Goal: Task Accomplishment & Management: Complete application form

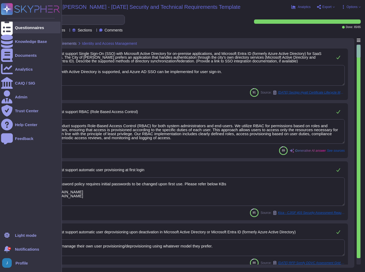
type textarea "Integration with Active Directory is supported, and Azure AD SSO can be impleme…"
type textarea "Yes, our product supports Role-Based Access Control (RBAC) for both system admi…"
type textarea "Yes, the password policy requires initial passwords to be changed upon first us…"
type textarea "Customers manage their own user provisioning/deprovisioning using whatever mode…"
type textarea "The solution supports multi-factor authentication (MFA) for user accounts and i…"
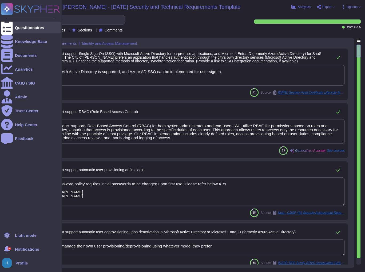
type textarea "Our primary Service Level Agreement (SLA) targets include a 99.5% uptime for ou…"
type textarea "Sectigo has implemented a robust vulnerability management program that includes…"
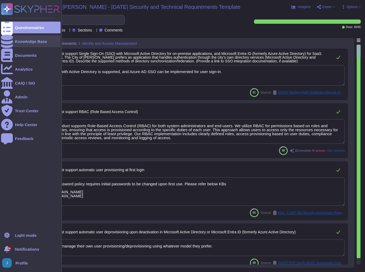
click at [22, 39] on div "Knowledge Base" at bounding box center [31, 42] width 60 height 12
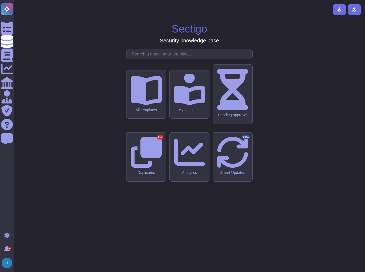
click at [152, 59] on input "text" at bounding box center [190, 53] width 123 height 9
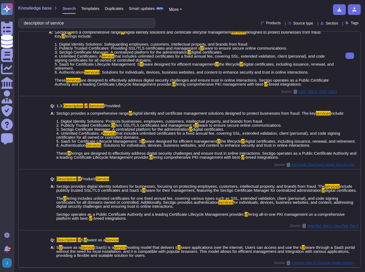
scroll to position [263, 0]
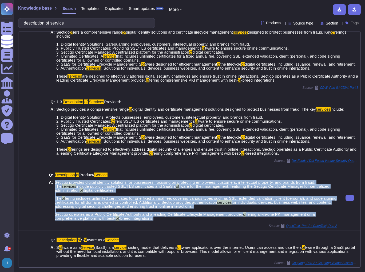
drag, startPoint x: 161, startPoint y: 219, endPoint x: 54, endPoint y: 183, distance: 112.3
click at [55, 183] on span "Sectigo provides digital identity solutions for businesses, focusing on protect…" at bounding box center [196, 201] width 283 height 40
click at [105, 215] on span "for individuals, devices, business websites, and content, addressing digital se…" at bounding box center [193, 208] width 276 height 17
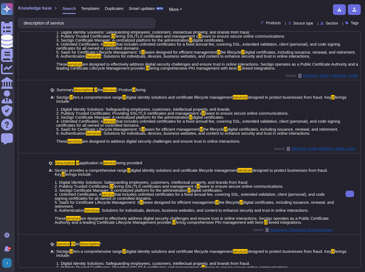
scroll to position [0, 0]
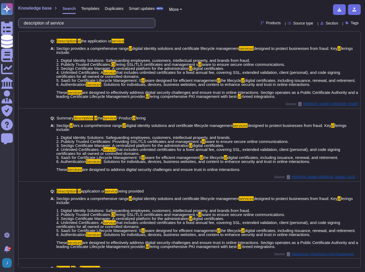
drag, startPoint x: 79, startPoint y: 27, endPoint x: 51, endPoint y: 21, distance: 28.3
click at [51, 21] on input "description of service" at bounding box center [85, 22] width 129 height 9
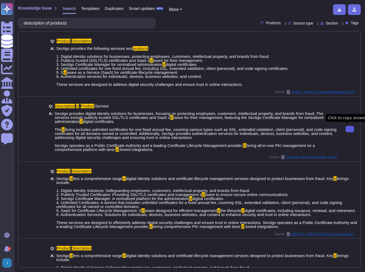
click at [350, 129] on icon at bounding box center [350, 129] width 0 height 0
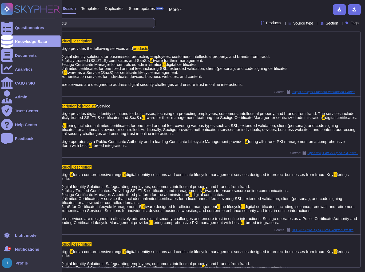
drag, startPoint x: 106, startPoint y: 23, endPoint x: 0, endPoint y: 16, distance: 106.5
click at [0, 16] on html "Questionnaires Knowledge Base Documents Analytics CAIQ / SIG Admin Trust Center…" at bounding box center [182, 136] width 365 height 272
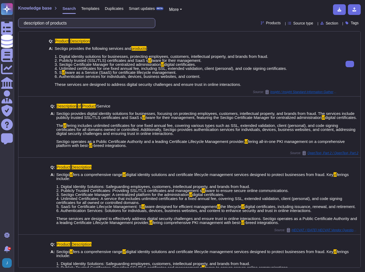
paste input "What are the defined recovery objectives for each of the products and services …"
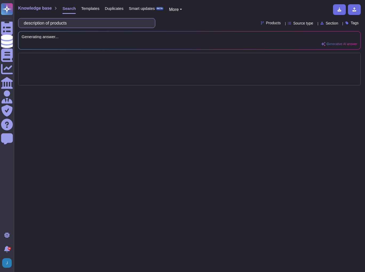
scroll to position [0, 79]
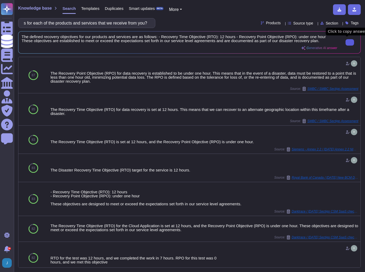
type input "What are the defined recovery objectives for each of the products and services …"
click at [353, 43] on button at bounding box center [350, 42] width 9 height 6
click at [143, 22] on input "What are the defined recovery objectives for each of the products and services …" at bounding box center [85, 22] width 129 height 9
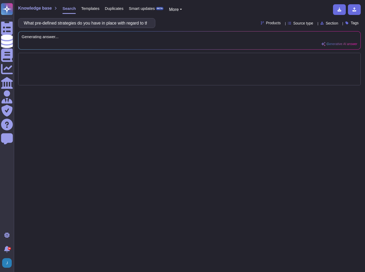
scroll to position [0, 356]
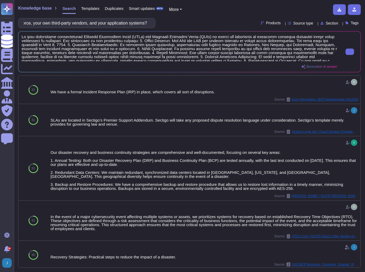
click at [130, 46] on span at bounding box center [180, 48] width 316 height 27
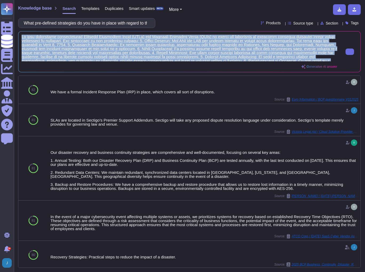
click at [130, 46] on span at bounding box center [180, 48] width 316 height 27
copy div "We have established comprehensive Business Continuity Plans (BCPs) and Disaster…"
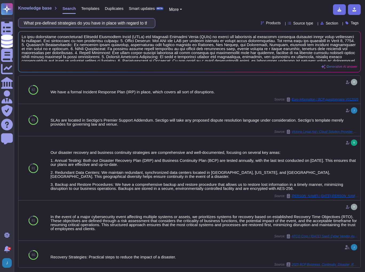
click at [107, 20] on input "What pre-defined strategies do you have in place with regard to the products an…" at bounding box center [85, 22] width 129 height 9
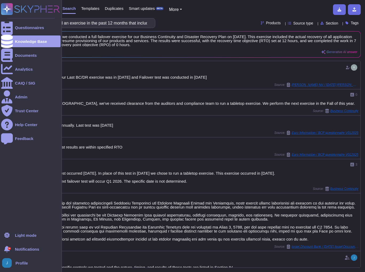
drag, startPoint x: 191, startPoint y: 45, endPoint x: 12, endPoint y: 34, distance: 179.3
click at [12, 34] on div "Questionnaires Knowledge Base Documents Analytics CAIQ / SIG Admin Trust Center…" at bounding box center [182, 136] width 365 height 272
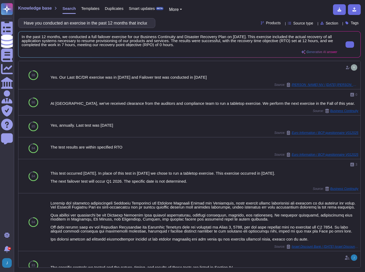
copy div "Questionnaires Knowledge Base Documents Analytics CAIQ / SIG Admin Trust Center…"
click at [153, 21] on div "Have you conducted an exercise in the past 12 months that included actual recov…" at bounding box center [86, 23] width 137 height 10
click at [71, 9] on span "Search" at bounding box center [68, 8] width 13 height 4
click at [107, 25] on input "Have you conducted an exercise in the past 12 months that included actual recov…" at bounding box center [85, 22] width 129 height 9
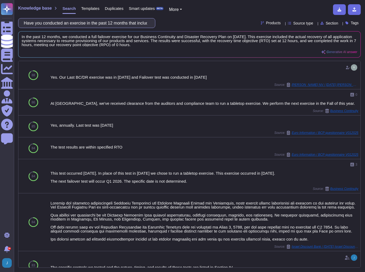
click at [107, 25] on input "Have you conducted an exercise in the past 12 months that included actual recov…" at bounding box center [85, 22] width 129 height 9
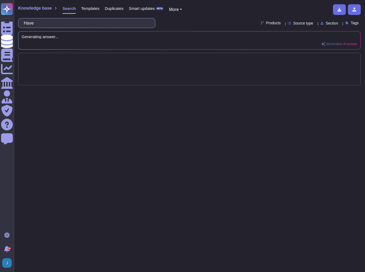
type input "Ha"
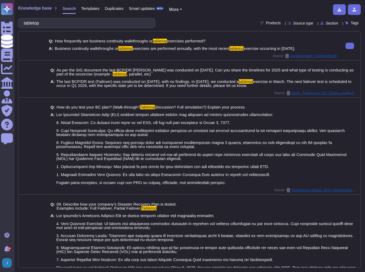
type input "tabletop"
drag, startPoint x: 312, startPoint y: 49, endPoint x: 56, endPoint y: 48, distance: 256.4
click at [56, 48] on div "A: Business continuity walkthroughs or tabletop exercises are performed annuall…" at bounding box center [193, 48] width 288 height 4
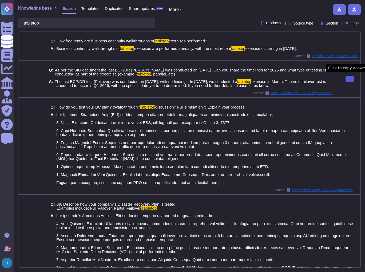
click at [346, 80] on button at bounding box center [350, 79] width 9 height 6
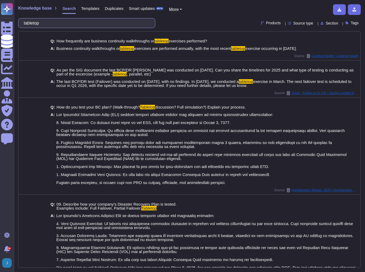
drag, startPoint x: 57, startPoint y: 24, endPoint x: -1, endPoint y: 14, distance: 59.0
click at [0, 14] on html "Questionnaires Knowledge Base Documents Analytics CAIQ / SIG Admin Trust Center…" at bounding box center [182, 136] width 365 height 272
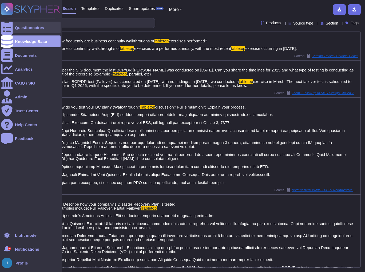
click at [23, 27] on div "Questionnaires" at bounding box center [29, 28] width 29 height 4
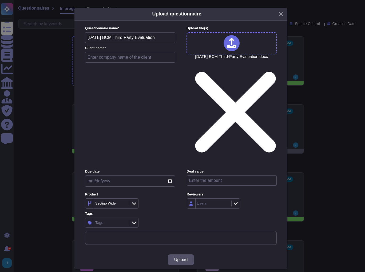
click at [113, 63] on input "text" at bounding box center [130, 57] width 90 height 11
type input "Bank Aljazira - Part 1"
click at [183, 258] on span "Upload" at bounding box center [181, 260] width 14 height 4
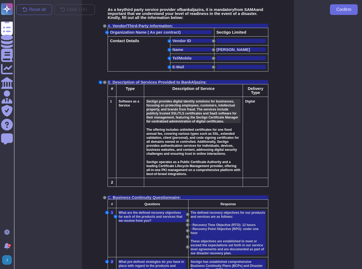
scroll to position [107, 0]
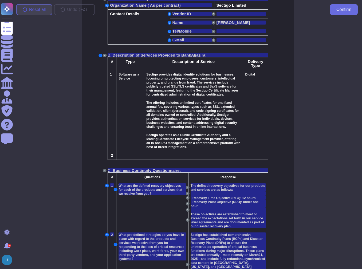
click at [38, 12] on button "Reset all" at bounding box center [34, 9] width 36 height 11
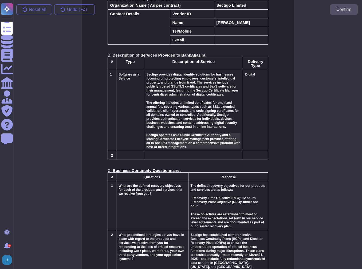
click at [191, 145] on div "Sectigo operates as a Public Certificate Authority and a leading Certificate Li…" at bounding box center [193, 141] width 94 height 16
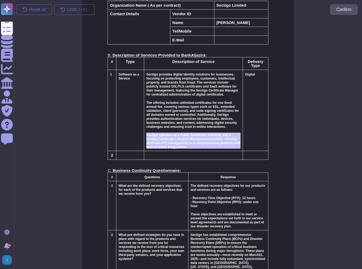
scroll to position [112, 0]
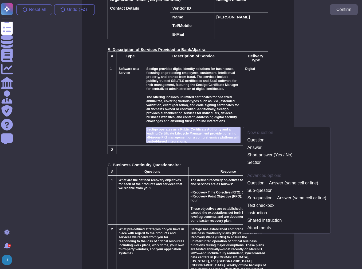
click at [36, 72] on div "Reset all Undo ( +Z) Confirm BANK ALJAZIRA BCMS Third-Party Evaluation As a key…" at bounding box center [188, 160] width 357 height 548
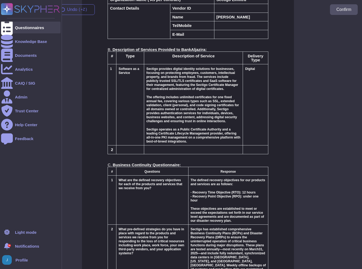
click at [30, 30] on div "Questionnaires" at bounding box center [31, 28] width 60 height 12
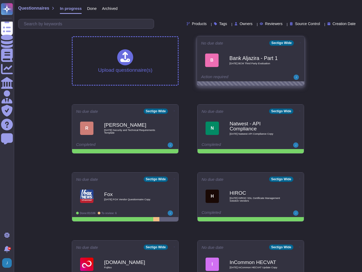
click at [300, 44] on icon at bounding box center [300, 42] width 1 height 1
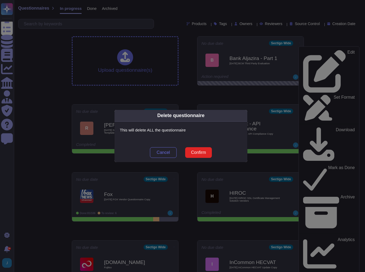
click at [206, 152] on span "Confirm" at bounding box center [198, 153] width 15 height 4
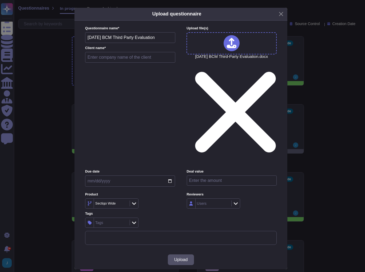
click at [121, 63] on input "text" at bounding box center [130, 57] width 90 height 11
type input "Bank Aljazira, Part 1 Third Party Eval"
click at [184, 258] on span "Upload" at bounding box center [181, 260] width 14 height 4
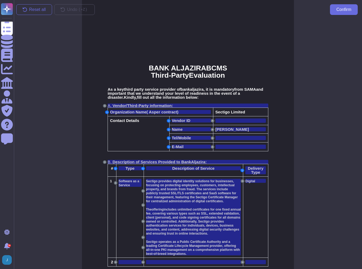
click at [106, 104] on div "S" at bounding box center [104, 105] width 3 height 3
click at [105, 106] on button "S" at bounding box center [104, 105] width 3 height 3
click at [160, 106] on span "Vendor/Third-Party information:" at bounding box center [143, 105] width 61 height 5
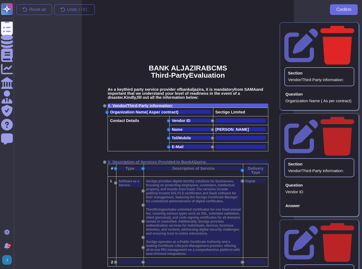
click at [349, 27] on icon at bounding box center [338, 45] width 34 height 40
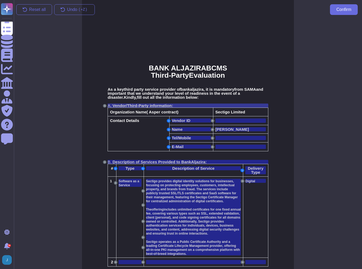
click at [152, 105] on span "Vendor/Third-Party information:" at bounding box center [143, 105] width 61 height 5
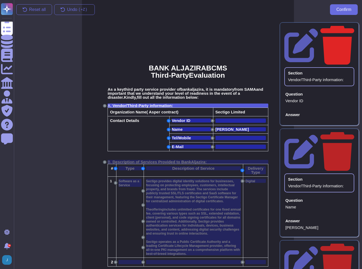
click at [349, 26] on icon at bounding box center [338, 45] width 34 height 39
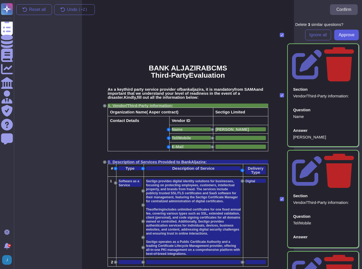
click at [343, 34] on span "Approve" at bounding box center [347, 35] width 16 height 4
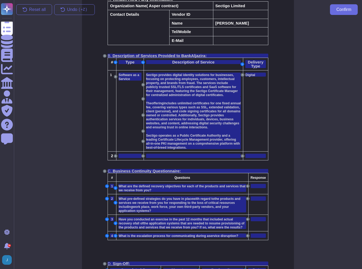
scroll to position [107, 0]
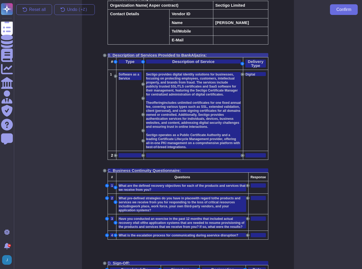
click at [122, 53] on span "Description of Services Provided to Bank" at bounding box center [152, 55] width 79 height 5
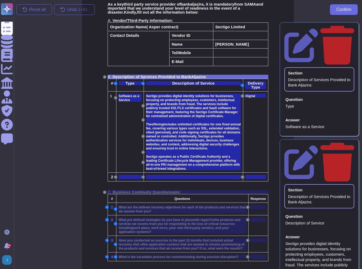
scroll to position [27, 0]
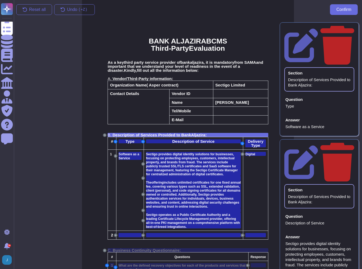
click at [134, 134] on span "Description of Services Provided to Bank" at bounding box center [152, 135] width 79 height 5
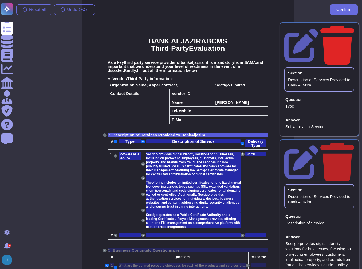
click at [350, 27] on icon at bounding box center [338, 45] width 34 height 39
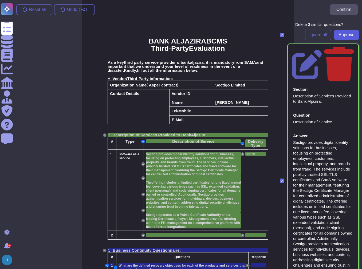
click at [346, 34] on span "Approve" at bounding box center [347, 35] width 16 height 4
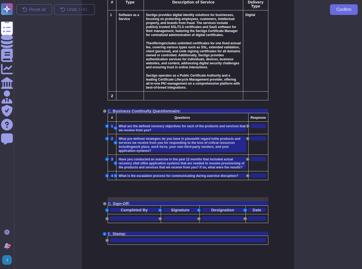
scroll to position [171, 0]
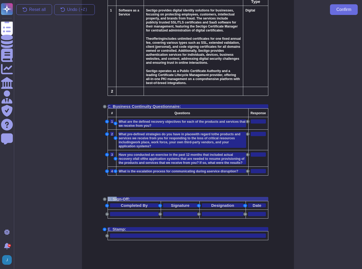
click at [115, 191] on div "BANK ALJAZIRA BCMS Third-Party Evaluation As a key third party service provider…" at bounding box center [188, 50] width 212 height 447
click at [118, 197] on span "Sign-Off:" at bounding box center [121, 199] width 17 height 5
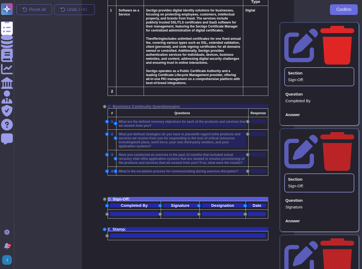
click at [350, 26] on icon at bounding box center [338, 45] width 34 height 40
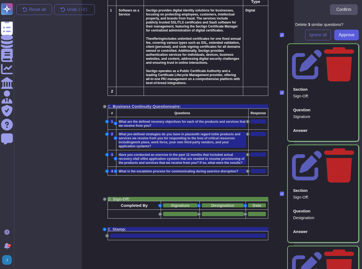
click at [346, 34] on span "Approve" at bounding box center [347, 35] width 16 height 4
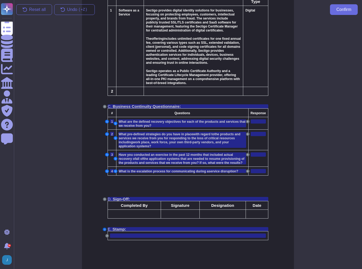
click at [105, 228] on button "Q" at bounding box center [105, 229] width 4 height 3
click at [111, 227] on span at bounding box center [111, 229] width 1 height 5
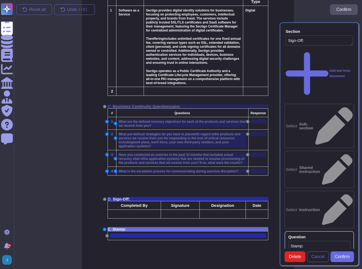
type textarea "Sign-Off:"
type textarea "Stamp:"
click at [288, 252] on button "Delete" at bounding box center [295, 257] width 21 height 11
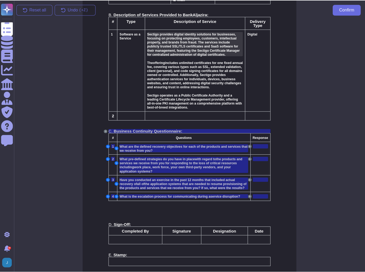
scroll to position [150, 0]
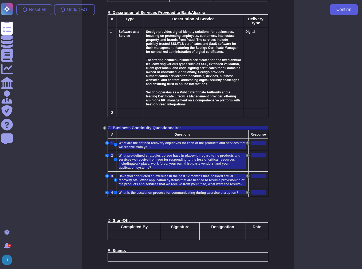
click at [345, 11] on span "Confirm" at bounding box center [344, 9] width 15 height 4
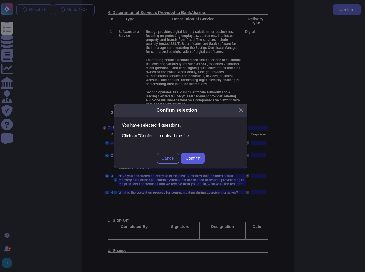
click at [193, 161] on span "Confirm" at bounding box center [193, 159] width 15 height 4
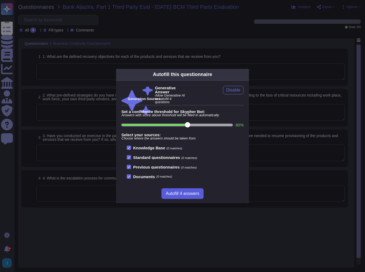
click at [197, 193] on span "Autofill 4 answers" at bounding box center [182, 194] width 33 height 4
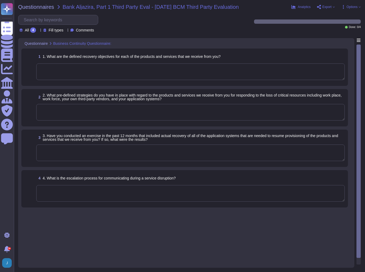
type textarea "The defined recovery objectives for our products and services are as follows: -…"
type textarea "We have comprehensive disaster recovery and business continuity strategies in p…"
type textarea "Yes, we conducted a full failover exercise on [DATE], which included the actual…"
type textarea "The escalation process for communicating during a service disruption involves t…"
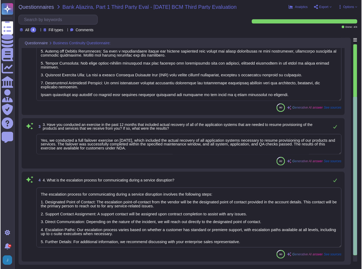
scroll to position [0, 0]
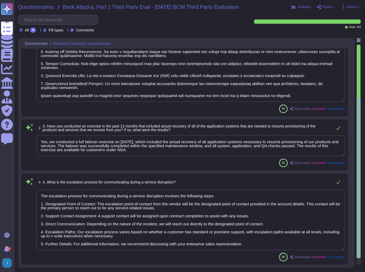
click at [40, 7] on span "Questionnaires" at bounding box center [36, 6] width 36 height 5
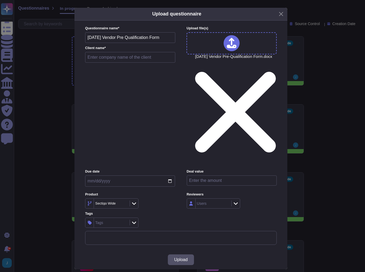
click at [127, 63] on input "text" at bounding box center [130, 57] width 90 height 11
type input "Bank Aljazira, Part 2 Pre-Qualification"
click at [182, 258] on span "Upload" at bounding box center [181, 260] width 14 height 4
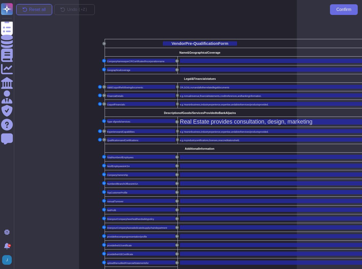
click at [30, 11] on span "Reset all" at bounding box center [37, 9] width 17 height 4
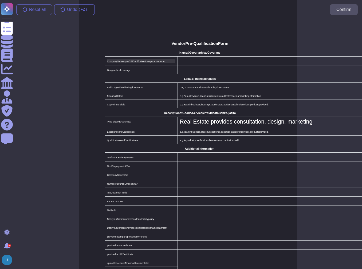
click at [112, 60] on span "Company" at bounding box center [112, 61] width 10 height 3
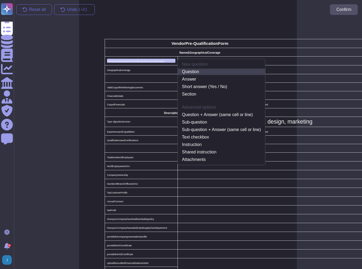
click at [187, 71] on link "Question" at bounding box center [222, 72] width 88 height 6
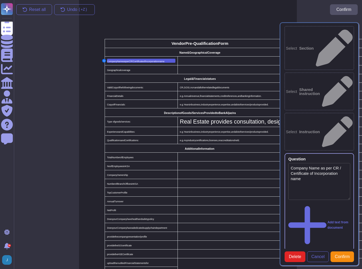
type textarea "Company Name as per CR / Certificate of Incorporation name"
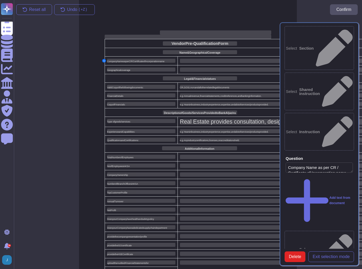
click at [196, 63] on td at bounding box center [273, 60] width 190 height 9
click at [193, 61] on div at bounding box center [272, 61] width 185 height 4
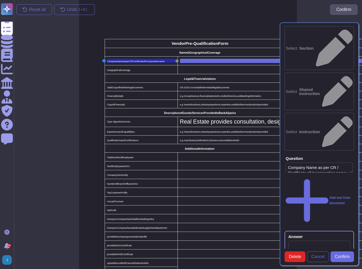
scroll to position [0, 2]
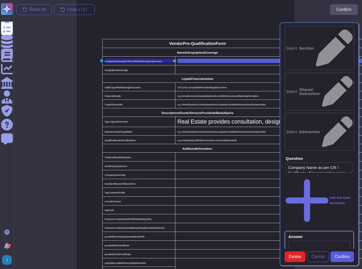
click at [343, 255] on span "Confirm" at bounding box center [342, 257] width 15 height 4
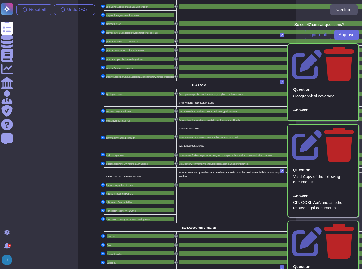
scroll to position [256, 0]
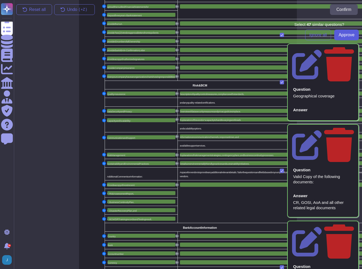
click at [339, 35] on span "Approve" at bounding box center [347, 35] width 16 height 4
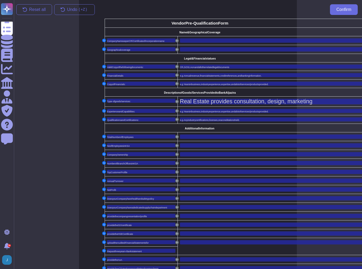
scroll to position [0, 0]
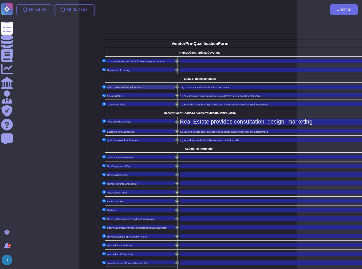
click at [114, 87] on span "Copy" at bounding box center [114, 87] width 5 height 3
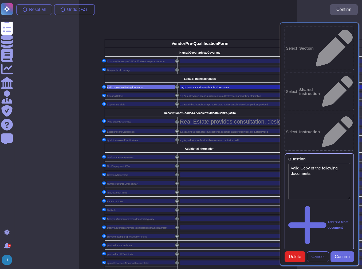
type textarea "Valid Copy of the following documents:"
type textarea "CR, GOSI, AoA and all other related legal documents"
click at [292, 255] on span "Delete" at bounding box center [295, 257] width 12 height 4
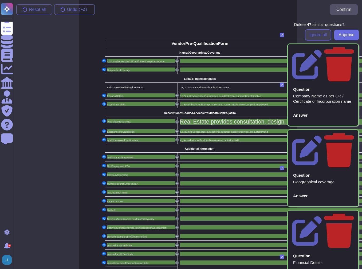
click at [312, 30] on button "Ignore all" at bounding box center [318, 35] width 26 height 11
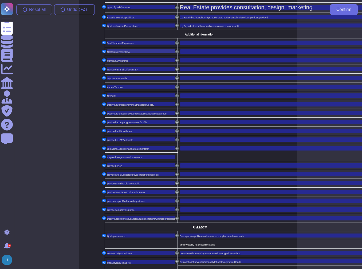
scroll to position [128, 0]
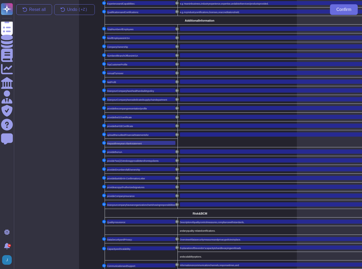
click at [125, 142] on span "years" at bounding box center [123, 143] width 6 height 3
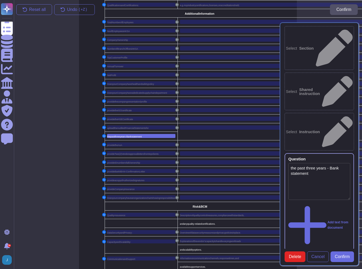
type textarea "the past three years - Bank statement"
click at [296, 255] on span "Delete" at bounding box center [295, 257] width 12 height 4
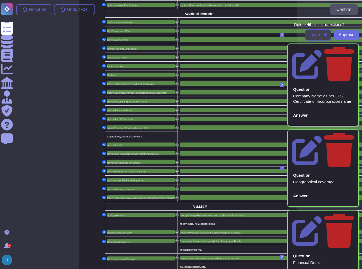
click at [310, 33] on span "Ignore all" at bounding box center [319, 35] width 18 height 4
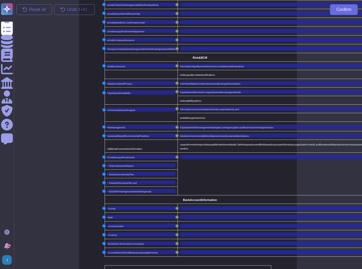
scroll to position [285, 0]
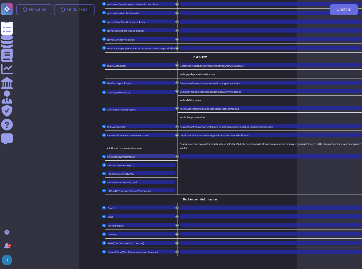
click at [156, 154] on div "Provide a copy of most recent:" at bounding box center [141, 156] width 68 height 4
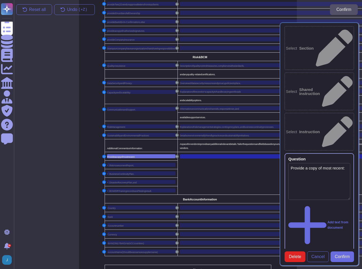
type textarea "Provide a copy of most recent:"
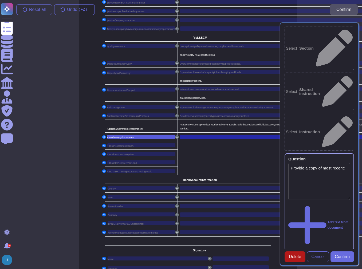
click at [295, 255] on span "Delete" at bounding box center [295, 257] width 12 height 4
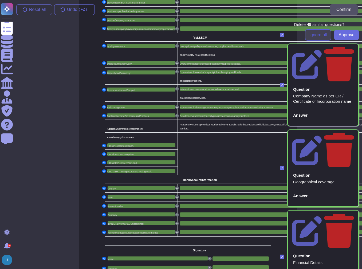
click at [317, 32] on button "Ignore all" at bounding box center [318, 35] width 26 height 11
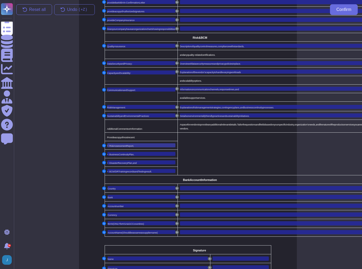
click at [151, 144] on div "• Risk Assessment Report," at bounding box center [141, 145] width 68 height 4
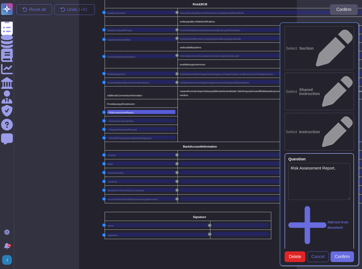
scroll to position [339, 0]
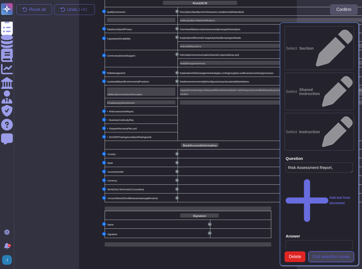
click at [318, 255] on span "Exit selection mode" at bounding box center [331, 257] width 37 height 4
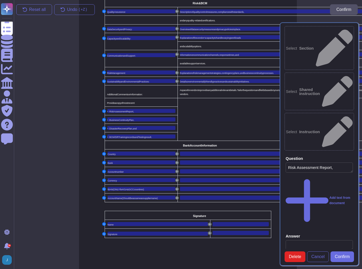
click at [185, 109] on td at bounding box center [273, 119] width 190 height 43
click at [165, 109] on div "• Risk Assessment Report," at bounding box center [141, 111] width 68 height 4
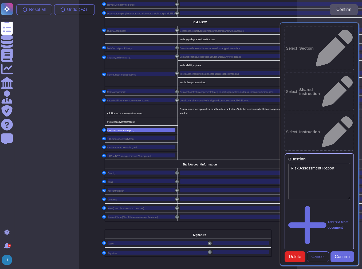
scroll to position [313, 0]
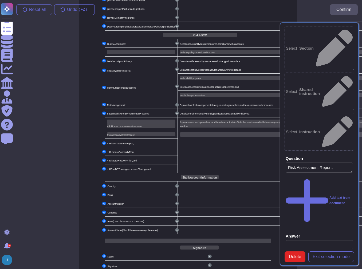
scroll to position [296, 0]
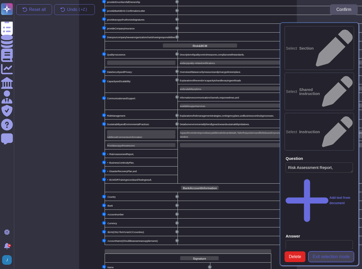
click at [335, 252] on button "Exit selection mode" at bounding box center [331, 257] width 46 height 11
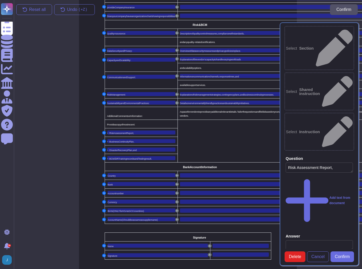
scroll to position [317, 0]
click at [165, 173] on div "Country" at bounding box center [142, 175] width 68 height 4
type textarea "Country"
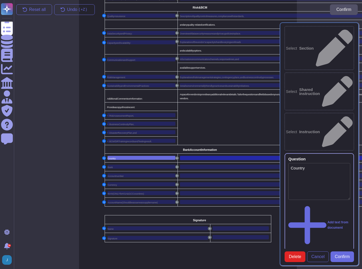
scroll to position [339, 0]
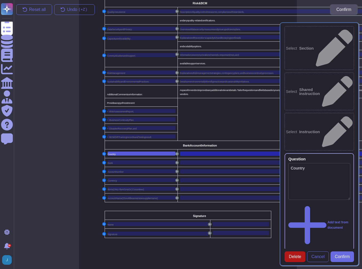
click at [288, 252] on button "Delete" at bounding box center [295, 257] width 21 height 11
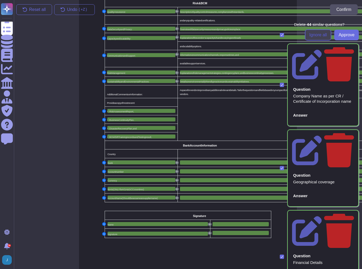
click at [319, 36] on span "Ignore all" at bounding box center [319, 35] width 18 height 4
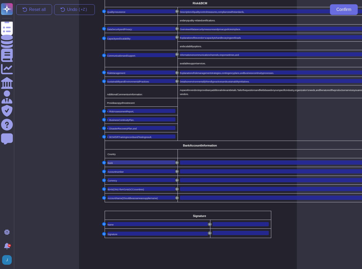
click at [145, 161] on div "Bank" at bounding box center [142, 163] width 68 height 4
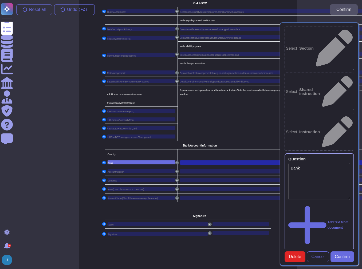
type textarea "Bank"
click at [294, 255] on span "Delete" at bounding box center [295, 257] width 12 height 4
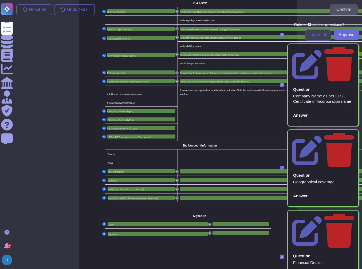
click at [311, 35] on span "Ignore all" at bounding box center [319, 35] width 18 height 4
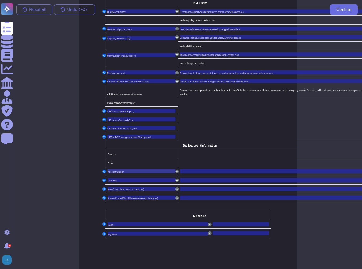
click at [154, 169] on div "Account number" at bounding box center [142, 171] width 68 height 4
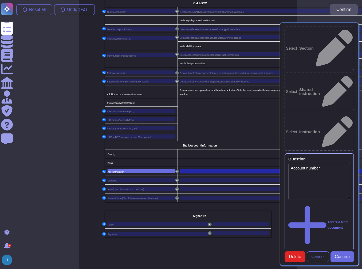
type textarea "Account number"
click at [297, 255] on span "Delete" at bounding box center [295, 257] width 12 height 4
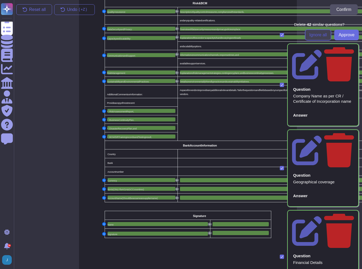
click at [322, 35] on span "Ignore all" at bounding box center [319, 35] width 18 height 4
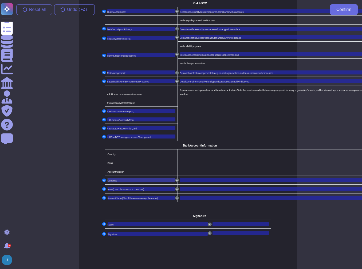
click at [140, 178] on div "Currency" at bounding box center [142, 180] width 68 height 4
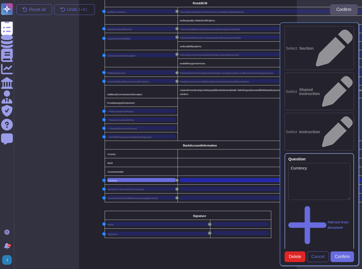
type textarea "Currency"
click at [288, 252] on button "Delete" at bounding box center [295, 257] width 21 height 11
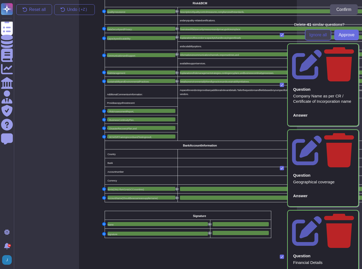
click at [310, 34] on span "Ignore all" at bounding box center [319, 35] width 18 height 4
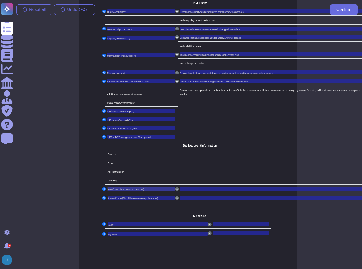
click at [139, 188] on span "countires" at bounding box center [138, 189] width 9 height 3
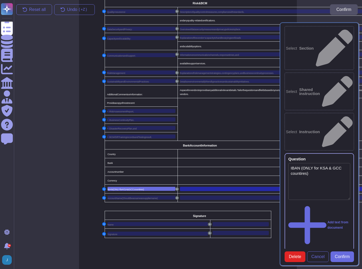
type textarea "IBAN (ONLY for KSA & GCC countires)"
click at [292, 255] on span "Delete" at bounding box center [295, 257] width 12 height 4
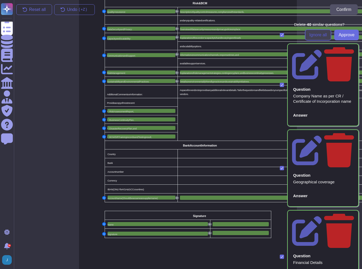
click at [315, 33] on span "Ignore all" at bounding box center [319, 35] width 18 height 4
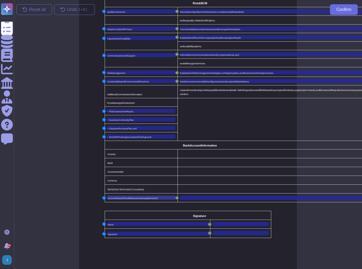
click at [140, 197] on span "same" at bounding box center [138, 198] width 6 height 3
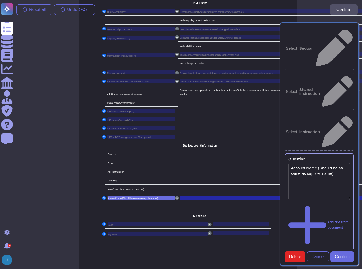
type textarea "Account Name (Should be as same as supplier name)"
click at [291, 255] on span "Delete" at bounding box center [295, 257] width 12 height 4
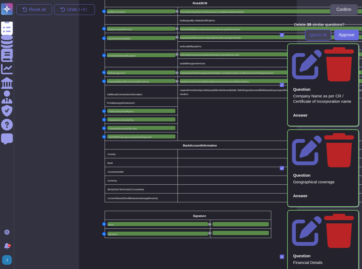
click at [313, 33] on span "Ignore all" at bounding box center [319, 35] width 18 height 4
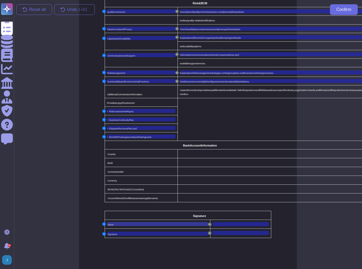
click at [125, 222] on div "Name" at bounding box center [158, 224] width 101 height 4
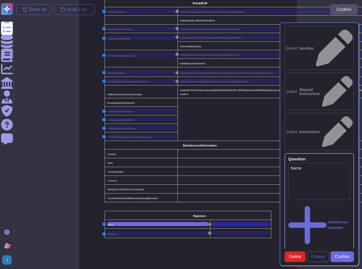
type textarea "Name"
click at [286, 252] on button "Delete" at bounding box center [295, 257] width 21 height 11
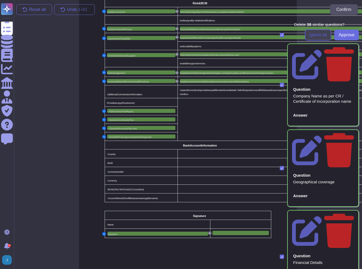
click at [314, 36] on span "Ignore all" at bounding box center [319, 35] width 18 height 4
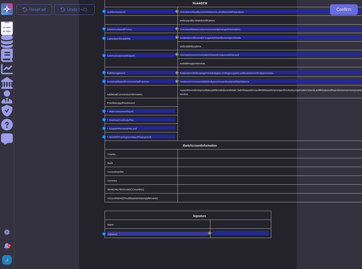
click at [152, 232] on div "Signature" at bounding box center [158, 234] width 101 height 4
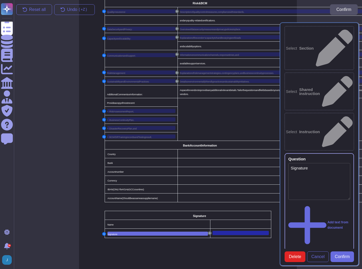
type textarea "Signature"
click at [294, 255] on span "Delete" at bounding box center [295, 257] width 12 height 4
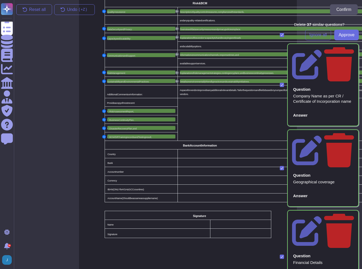
click at [310, 36] on span "Ignore all" at bounding box center [319, 35] width 18 height 4
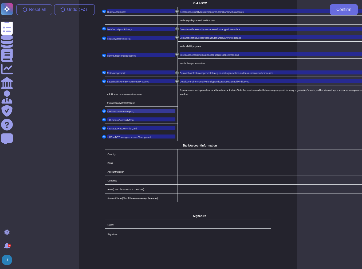
click at [129, 110] on span "Report," at bounding box center [130, 111] width 7 height 3
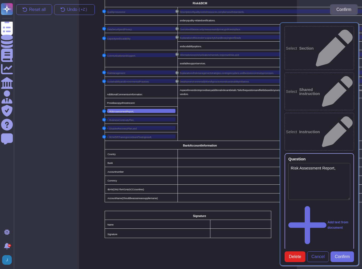
type textarea "Risk Assessment Report,"
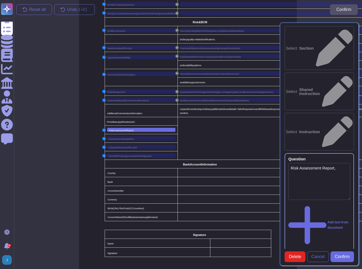
scroll to position [313, 0]
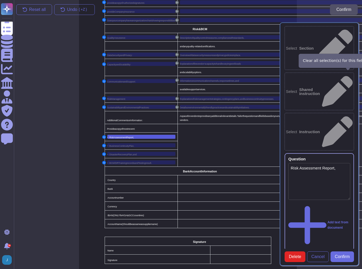
click at [350, 159] on icon at bounding box center [350, 159] width 0 height 0
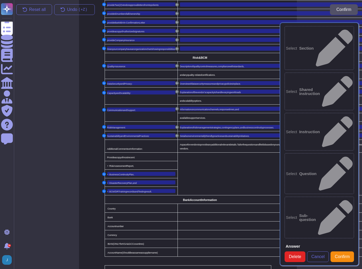
scroll to position [291, 0]
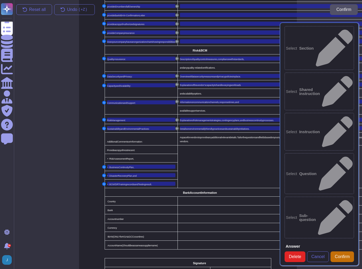
click at [343, 255] on span "Confirm" at bounding box center [342, 257] width 15 height 4
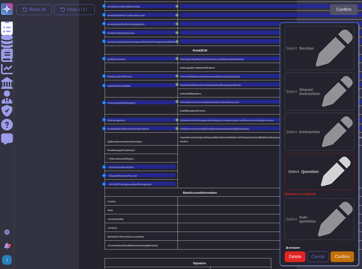
click at [343, 255] on span "Confirm" at bounding box center [342, 257] width 15 height 4
click at [312, 130] on b "Instruction" at bounding box center [309, 132] width 21 height 4
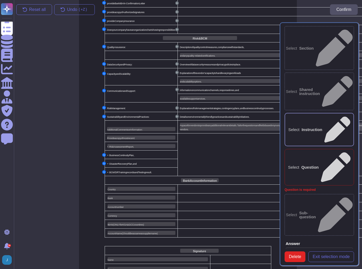
scroll to position [313, 0]
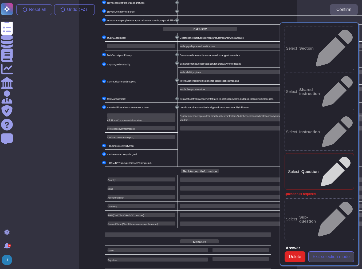
click at [334, 255] on span "Exit selection mode" at bounding box center [331, 257] width 37 height 4
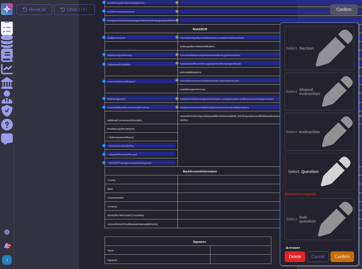
click at [340, 255] on span "Confirm" at bounding box center [342, 257] width 15 height 4
click at [130, 136] on span "Report," at bounding box center [130, 137] width 7 height 3
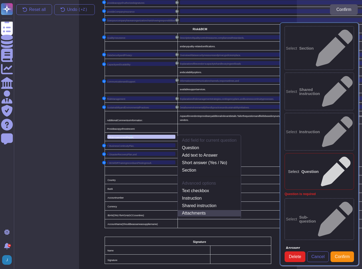
click at [209, 210] on link "Attachments" at bounding box center [209, 213] width 63 height 6
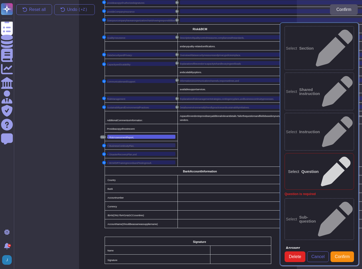
click at [139, 143] on div "• Business Continuity Plan," at bounding box center [141, 145] width 68 height 4
click at [349, 255] on span "Confirm" at bounding box center [342, 257] width 15 height 4
click at [345, 255] on span "Confirm" at bounding box center [342, 257] width 15 height 4
click at [311, 153] on div "Select Question" at bounding box center [319, 171] width 69 height 37
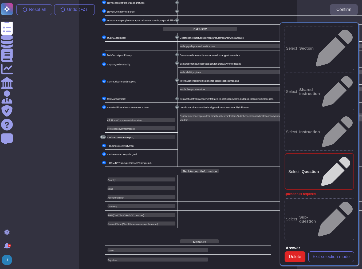
click at [123, 136] on span "Assessment" at bounding box center [120, 137] width 13 height 3
click at [329, 153] on div "Select Question" at bounding box center [319, 171] width 69 height 37
click at [127, 136] on span "Report," at bounding box center [130, 137] width 7 height 3
click at [332, 255] on span "Exit selection mode" at bounding box center [331, 257] width 37 height 4
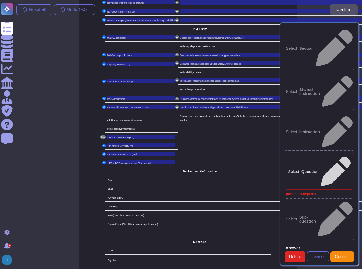
click at [311, 153] on div "Select Question" at bounding box center [319, 171] width 69 height 37
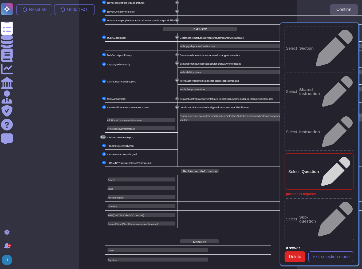
click at [320, 130] on b "Instruction" at bounding box center [309, 132] width 21 height 4
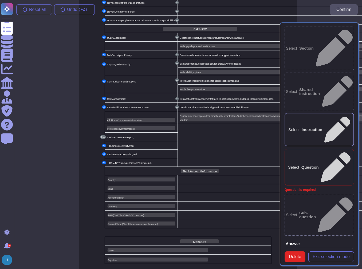
click at [319, 165] on b "Question" at bounding box center [310, 167] width 17 height 4
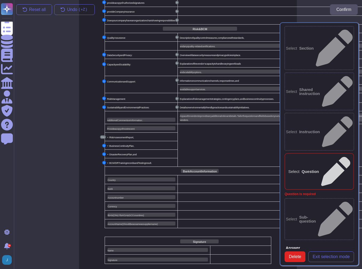
click at [318, 130] on b "Instruction" at bounding box center [309, 132] width 21 height 4
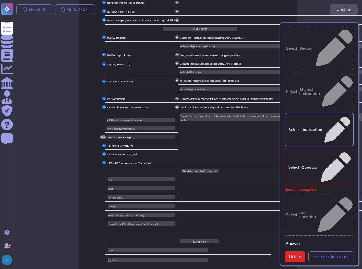
click at [123, 136] on span "Assessment" at bounding box center [120, 137] width 13 height 3
click at [332, 255] on span "Exit selection mode" at bounding box center [331, 257] width 37 height 4
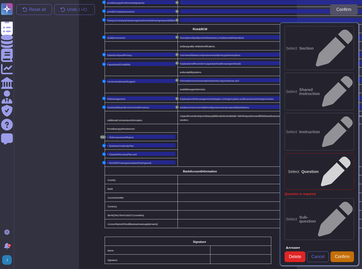
click at [345, 255] on span "Confirm" at bounding box center [342, 257] width 15 height 4
click at [322, 255] on span "Cancel" at bounding box center [317, 257] width 13 height 4
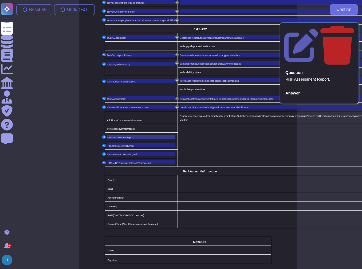
click at [152, 135] on div "• Risk Assessment Report," at bounding box center [141, 137] width 68 height 4
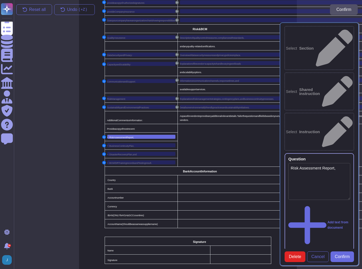
type textarea "Risk Assessment Report,"
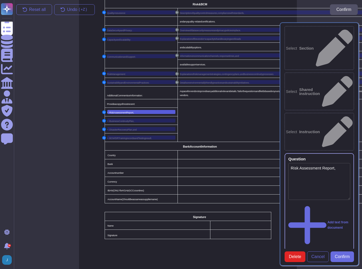
scroll to position [339, 0]
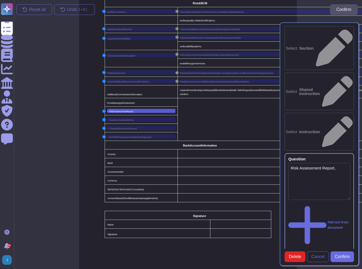
click at [314, 46] on b "Section" at bounding box center [306, 48] width 14 height 4
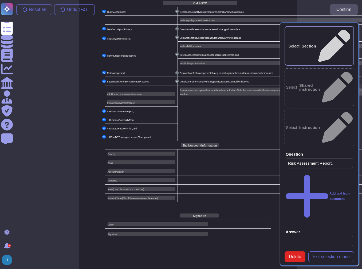
click at [316, 236] on textarea at bounding box center [319, 241] width 67 height 10
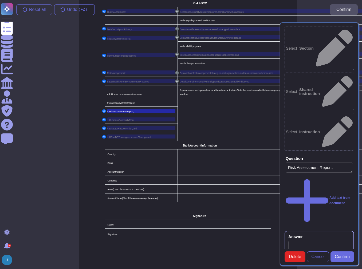
click at [307, 241] on textarea at bounding box center [319, 259] width 62 height 37
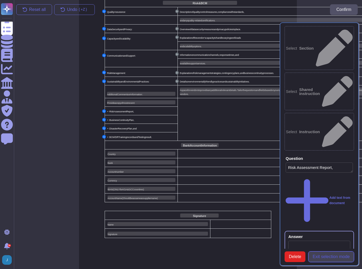
click at [339, 252] on button "Exit selection mode" at bounding box center [331, 257] width 46 height 11
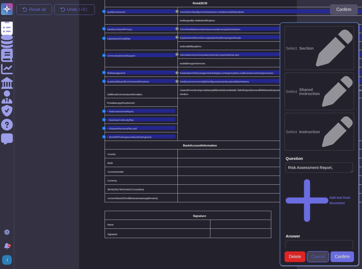
click at [317, 255] on span "Cancel" at bounding box center [317, 257] width 13 height 4
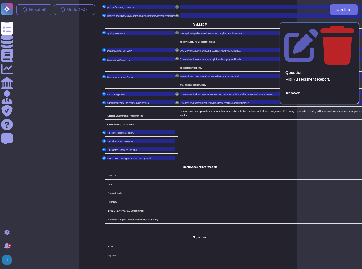
scroll to position [317, 0]
click at [134, 131] on div "• Risk Assessment Report," at bounding box center [141, 132] width 68 height 4
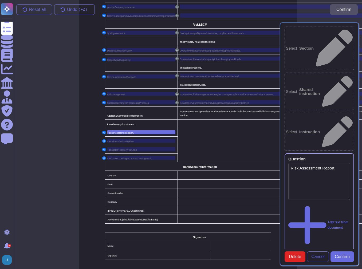
type textarea "Risk Assessment Report,"
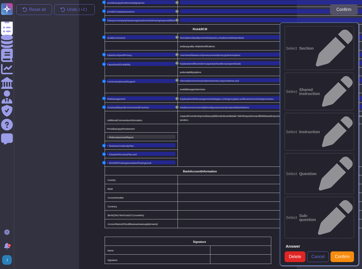
click at [116, 136] on span "Assessment" at bounding box center [120, 137] width 13 height 3
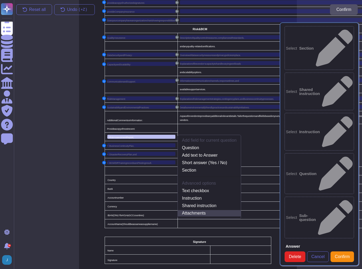
click at [199, 210] on link "Attachments" at bounding box center [209, 213] width 63 height 6
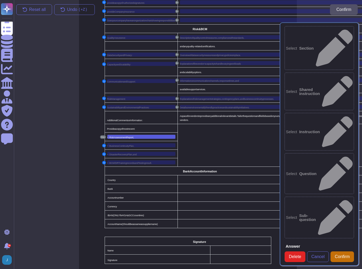
click at [340, 255] on span "Confirm" at bounding box center [342, 257] width 15 height 4
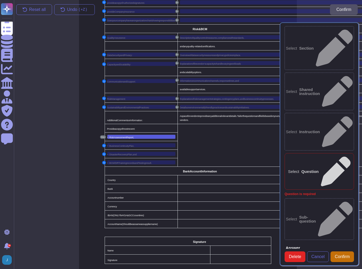
click at [343, 255] on span "Confirm" at bounding box center [342, 257] width 15 height 4
click at [131, 136] on span "Report," at bounding box center [130, 137] width 7 height 3
click at [323, 255] on span "Cancel" at bounding box center [317, 257] width 13 height 4
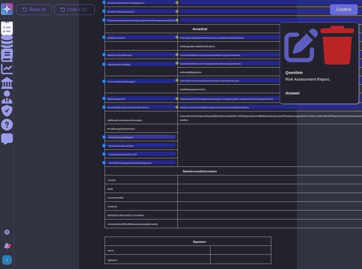
click at [127, 136] on span "Report," at bounding box center [130, 137] width 7 height 3
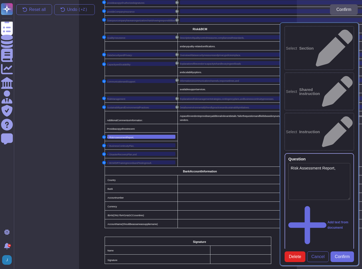
type textarea "Risk Assessment Report,"
click at [310, 252] on button "Cancel" at bounding box center [318, 257] width 22 height 11
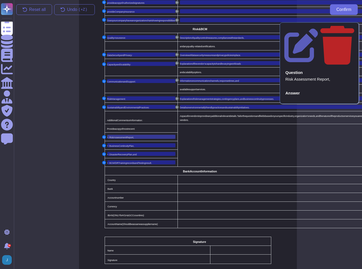
click at [113, 136] on span "Risk" at bounding box center [112, 137] width 5 height 3
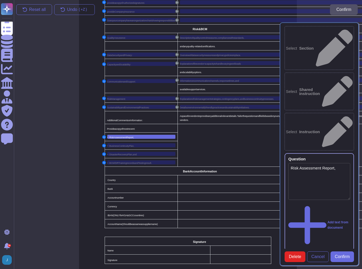
type textarea "Risk Assessment Report,"
click at [296, 255] on span "Delete" at bounding box center [295, 257] width 12 height 4
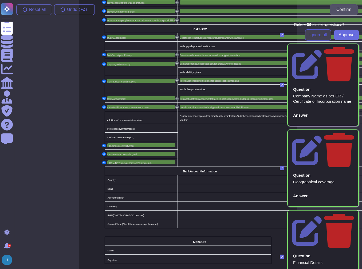
click at [322, 37] on span "Ignore all" at bounding box center [319, 35] width 18 height 4
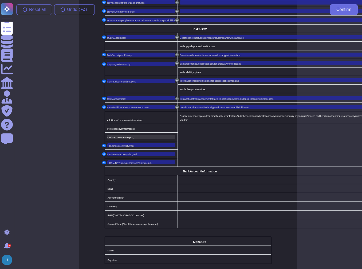
click at [124, 136] on span "Assessment" at bounding box center [120, 137] width 13 height 3
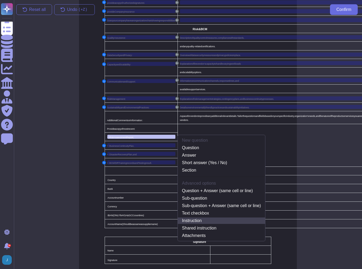
click at [201, 219] on link "Instruction" at bounding box center [222, 221] width 88 height 6
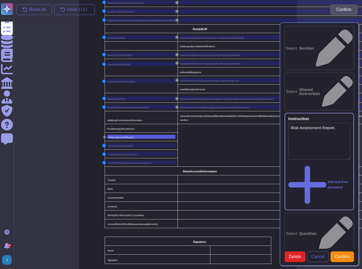
type textarea "Risk Assessment Report,"
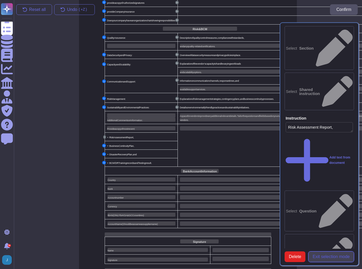
click at [319, 252] on button "Exit selection mode" at bounding box center [331, 257] width 46 height 11
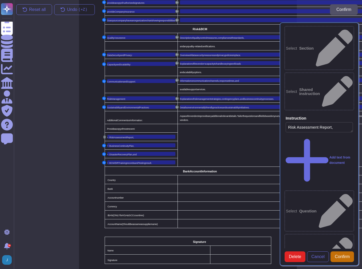
click at [337, 255] on span "Confirm" at bounding box center [342, 257] width 15 height 4
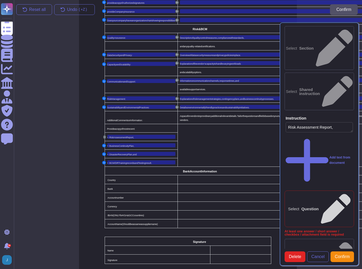
click at [196, 140] on td at bounding box center [273, 145] width 190 height 43
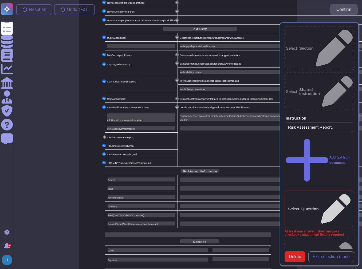
click at [212, 139] on td at bounding box center [273, 145] width 190 height 43
click at [203, 126] on div at bounding box center [272, 128] width 185 height 4
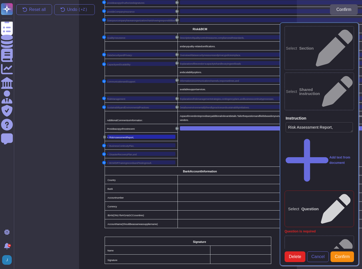
scroll to position [304, 2]
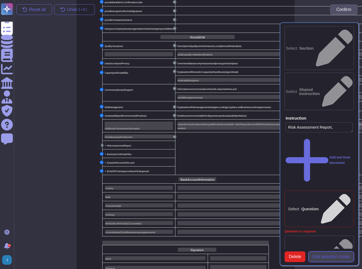
click at [327, 255] on span "Exit selection mode" at bounding box center [331, 257] width 37 height 4
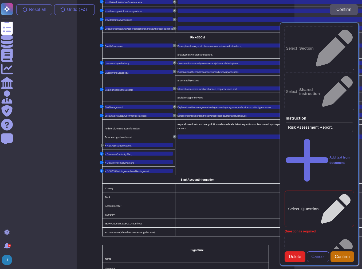
click at [339, 255] on span "Confirm" at bounding box center [342, 257] width 15 height 4
click at [323, 255] on span "Cancel" at bounding box center [317, 257] width 13 height 4
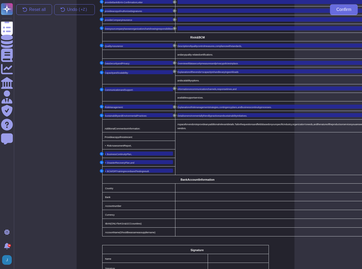
click at [191, 154] on td at bounding box center [270, 153] width 190 height 43
click at [118, 144] on span "Assessment" at bounding box center [117, 145] width 13 height 3
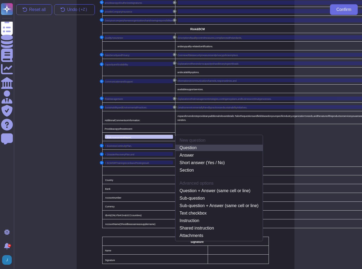
click at [188, 146] on link "Question" at bounding box center [219, 148] width 88 height 6
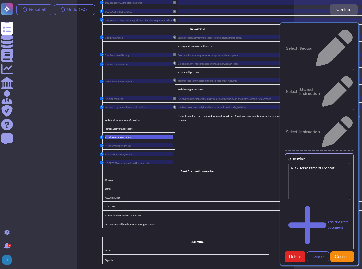
type textarea "Risk Assessment Report,"
click at [344, 252] on button "Confirm" at bounding box center [343, 257] width 24 height 11
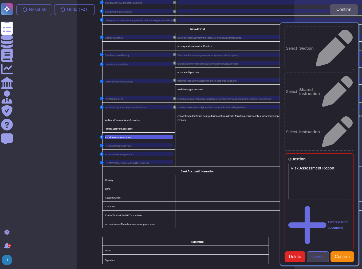
click at [314, 255] on span "Cancel" at bounding box center [317, 257] width 13 height 4
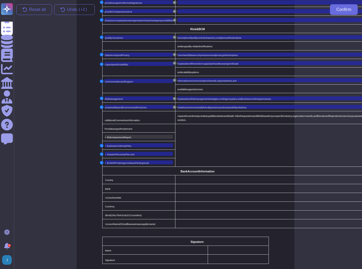
click at [128, 136] on span "Report," at bounding box center [127, 137] width 7 height 3
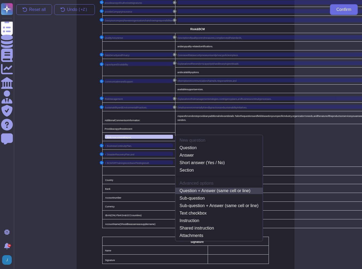
click at [206, 189] on link "Question + Answer (same cell or line)" at bounding box center [219, 191] width 88 height 6
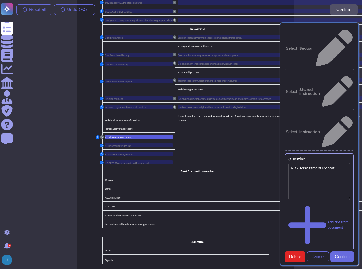
type textarea "Risk Assessment Report,"
click at [122, 145] on span "Continuity" at bounding box center [121, 146] width 10 height 3
click at [346, 255] on span "Confirm" at bounding box center [342, 257] width 15 height 4
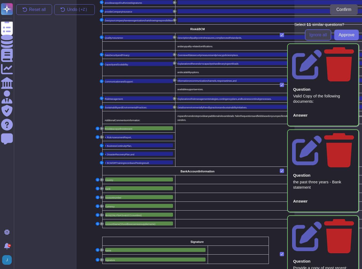
click at [311, 30] on button "Ignore all" at bounding box center [318, 35] width 26 height 11
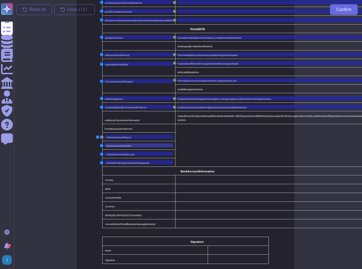
click at [124, 143] on span "Continuity" at bounding box center [121, 145] width 10 height 5
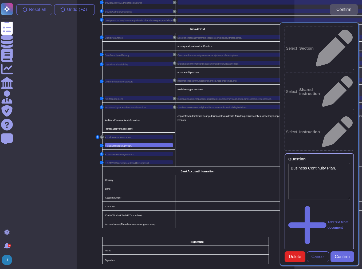
type textarea "Business Continuity Plan,"
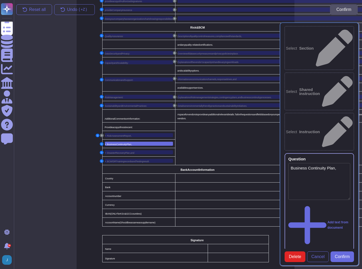
scroll to position [321, 2]
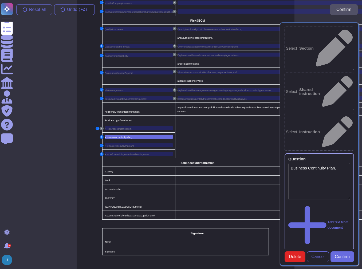
click at [110, 136] on span "Business" at bounding box center [111, 137] width 9 height 3
click at [322, 255] on span "Cancel" at bounding box center [317, 257] width 13 height 4
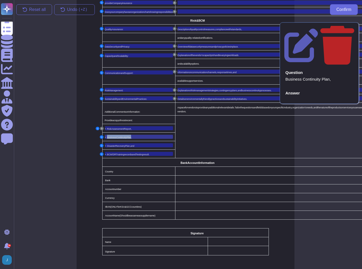
click at [124, 136] on span "Continuity" at bounding box center [121, 137] width 10 height 3
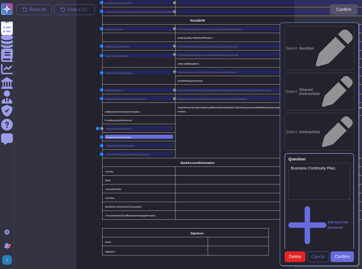
type textarea "Business Continuity Plan,"
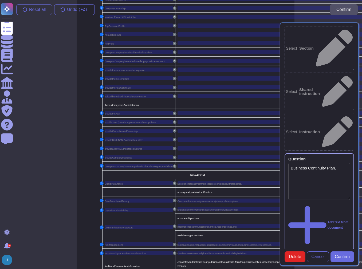
scroll to position [150, 2]
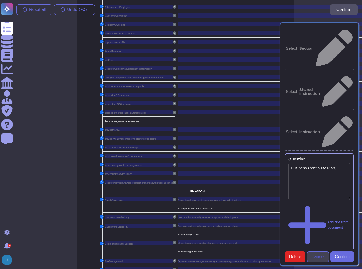
click at [320, 255] on span "Cancel" at bounding box center [317, 257] width 13 height 4
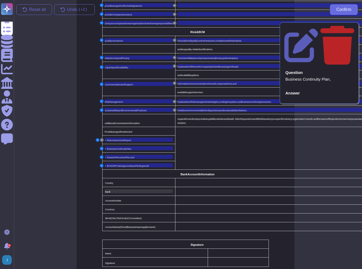
scroll to position [321, 2]
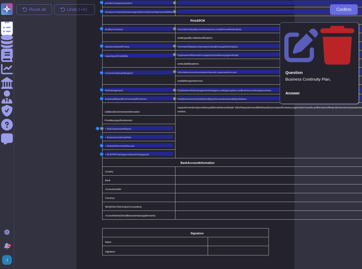
click at [102, 135] on button "Q" at bounding box center [102, 136] width 4 height 3
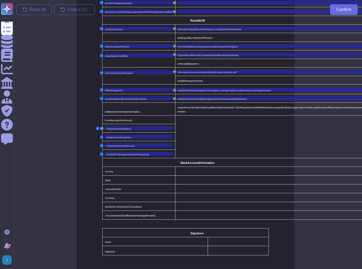
click at [101, 135] on button "Q" at bounding box center [102, 136] width 4 height 3
click at [112, 136] on span "Business" at bounding box center [111, 137] width 9 height 3
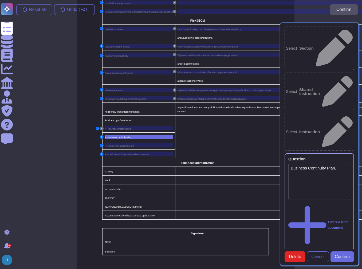
type textarea "Business Continuity Plan,"
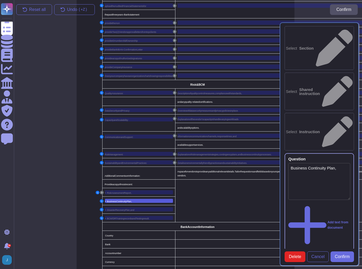
scroll to position [232, 2]
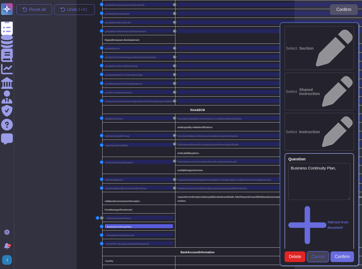
click at [319, 255] on span "Cancel" at bounding box center [317, 257] width 13 height 4
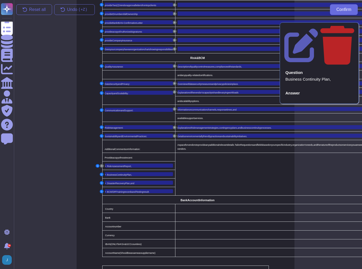
scroll to position [296, 2]
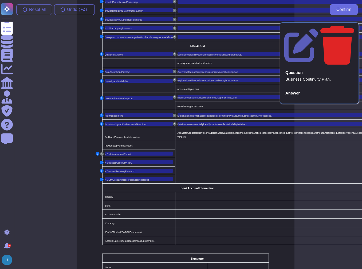
click at [351, 28] on icon at bounding box center [338, 45] width 34 height 40
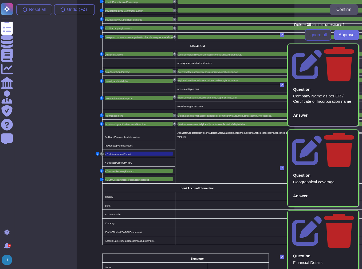
click at [312, 35] on span "Ignore all" at bounding box center [319, 35] width 18 height 4
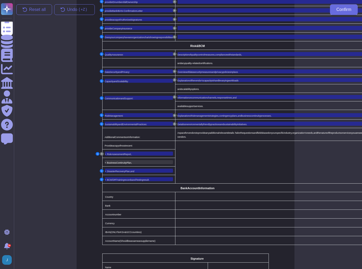
click at [111, 160] on span "Business" at bounding box center [111, 162] width 9 height 5
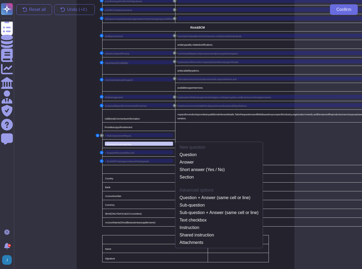
scroll to position [321, 2]
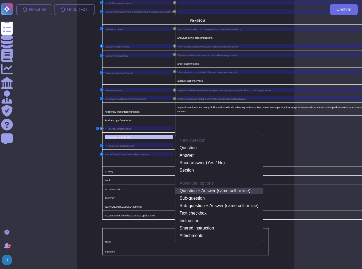
click at [205, 190] on link "Question + Answer (same cell or line)" at bounding box center [219, 191] width 88 height 6
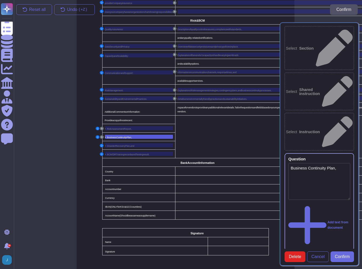
type textarea "Business Continuity Plan,"
click at [115, 145] on span "Disaster" at bounding box center [111, 146] width 9 height 3
click at [342, 255] on span "Confirm" at bounding box center [342, 257] width 15 height 4
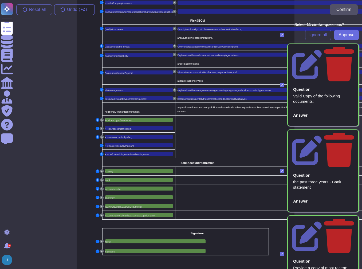
click at [318, 29] on div "Select 11 similar question s ? Ignore all Approve" at bounding box center [319, 31] width 79 height 18
click at [318, 36] on span "Ignore all" at bounding box center [319, 35] width 18 height 4
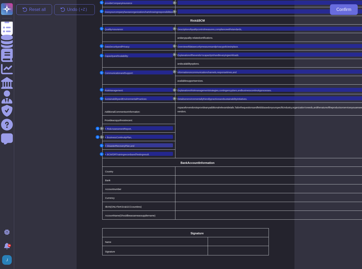
click at [131, 145] on span "and" at bounding box center [133, 146] width 4 height 3
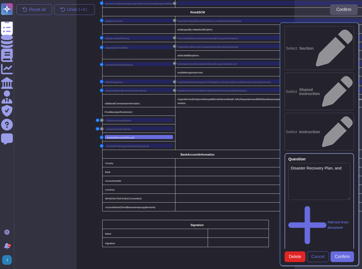
type textarea "Disaster Recovery Plan, and"
click at [350, 159] on icon at bounding box center [350, 159] width 0 height 0
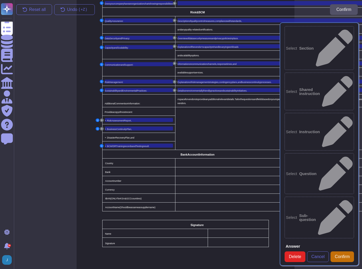
click at [340, 255] on span "Confirm" at bounding box center [342, 257] width 15 height 4
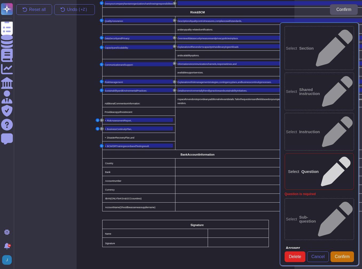
click at [342, 255] on span "Confirm" at bounding box center [342, 257] width 15 height 4
click at [343, 255] on span "Confirm" at bounding box center [342, 257] width 15 height 4
click at [326, 252] on button "Cancel" at bounding box center [318, 257] width 22 height 11
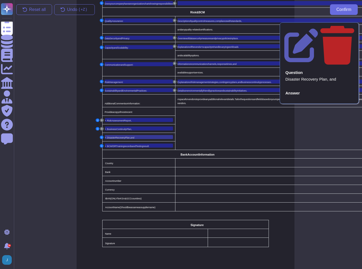
click at [123, 136] on span "Recovery" at bounding box center [120, 137] width 10 height 3
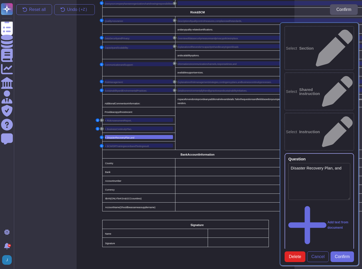
type textarea "Disaster Recovery Plan, and"
click at [350, 159] on icon at bounding box center [350, 159] width 0 height 0
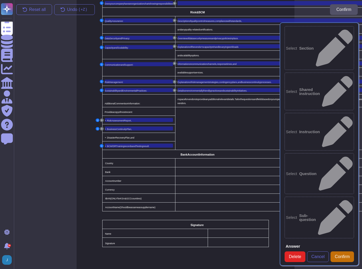
click at [344, 255] on span "Confirm" at bounding box center [342, 257] width 15 height 4
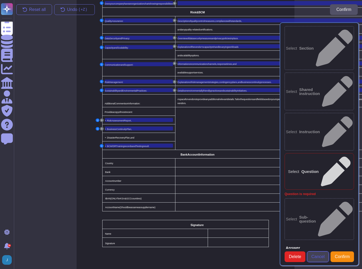
click at [318, 255] on span "Cancel" at bounding box center [317, 257] width 13 height 4
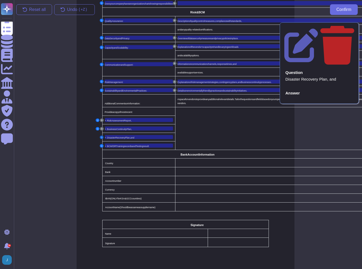
click at [101, 136] on button "Q" at bounding box center [102, 137] width 4 height 3
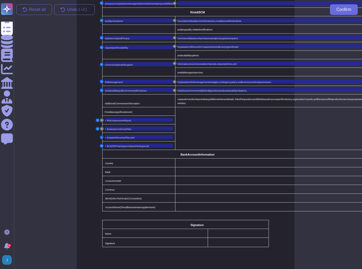
click at [101, 136] on button "Q" at bounding box center [102, 137] width 4 height 3
click at [111, 136] on span "Disaster" at bounding box center [111, 137] width 9 height 3
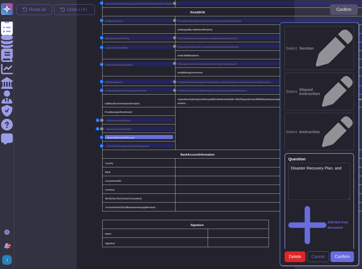
type textarea "Disaster Recovery Plan, and"
click at [290, 255] on span "Delete" at bounding box center [295, 257] width 12 height 4
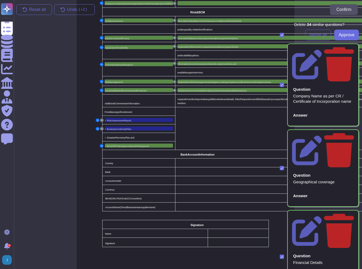
click at [310, 30] on button "Ignore all" at bounding box center [318, 35] width 26 height 11
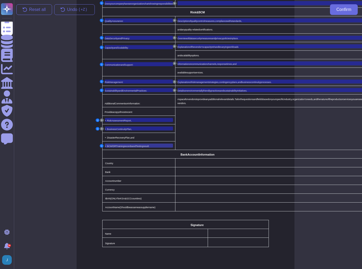
click at [110, 145] on span "BCM/DR" at bounding box center [111, 146] width 9 height 3
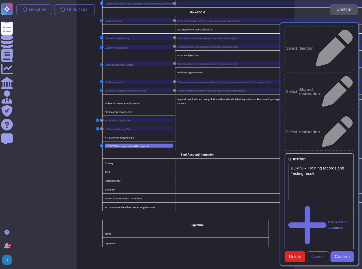
type textarea "BCM/DR Training records and Testing result."
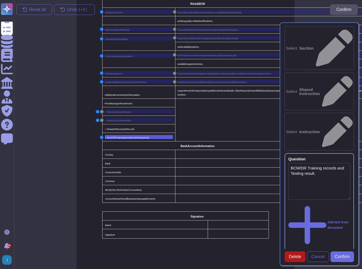
click at [296, 252] on button "Delete" at bounding box center [295, 257] width 21 height 11
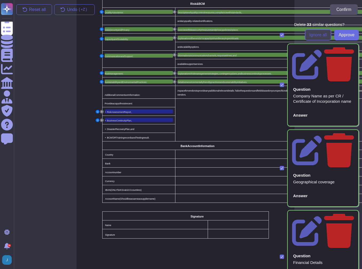
click at [313, 34] on span "Ignore all" at bounding box center [319, 35] width 18 height 4
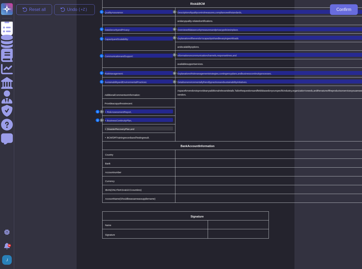
click at [125, 128] on span "Plan," at bounding box center [127, 129] width 5 height 3
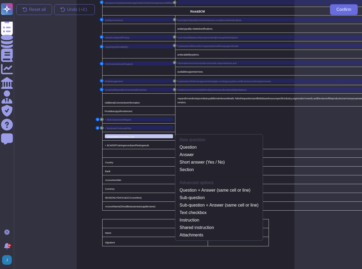
scroll to position [330, 2]
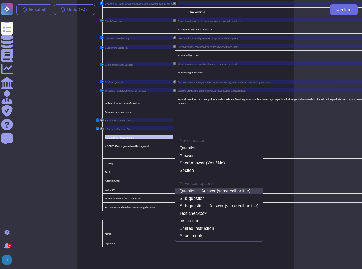
click at [197, 189] on link "Question + Answer (same cell or line)" at bounding box center [219, 191] width 88 height 6
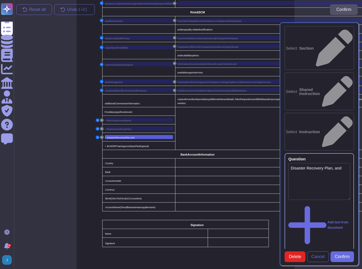
type textarea "Disaster Recovery Plan, and"
click at [128, 143] on span "records" at bounding box center [128, 145] width 8 height 5
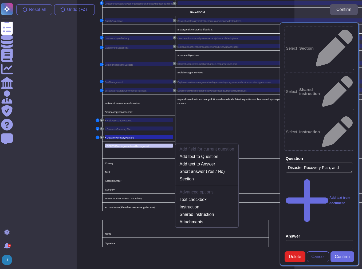
scroll to position [338, 2]
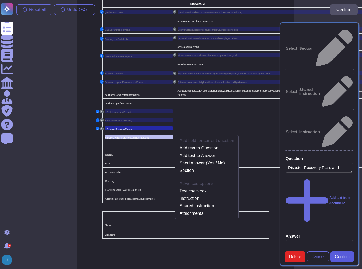
click at [341, 255] on span "Confirm" at bounding box center [342, 257] width 15 height 4
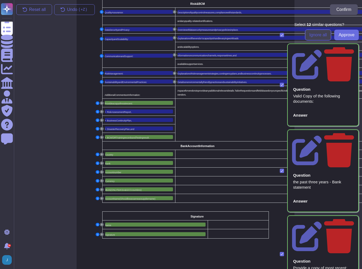
click at [310, 38] on button "Ignore all" at bounding box center [318, 35] width 26 height 11
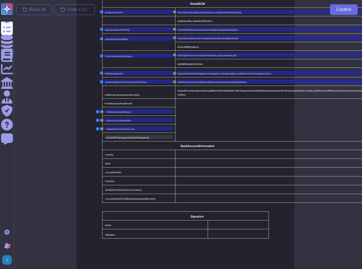
click at [127, 136] on span "records" at bounding box center [128, 137] width 8 height 3
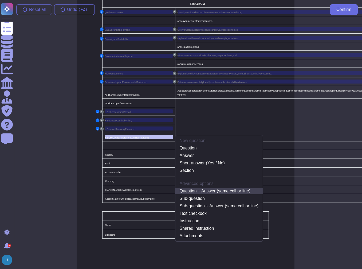
click at [214, 190] on link "Question + Answer (same cell or line)" at bounding box center [219, 191] width 88 height 6
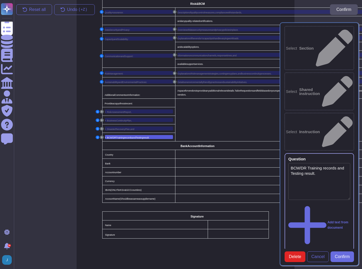
type textarea "BCM/DR Training records and Testing result."
click at [346, 255] on span "Confirm" at bounding box center [342, 257] width 15 height 4
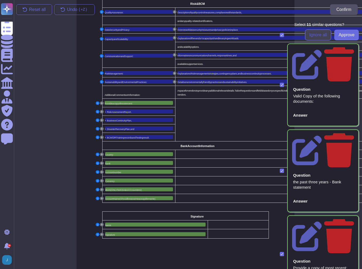
click at [311, 33] on span "Ignore all" at bounding box center [319, 35] width 18 height 4
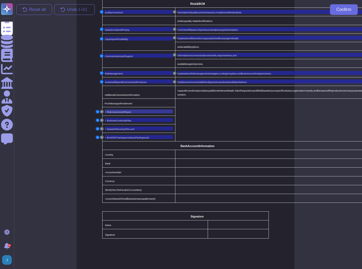
click at [126, 111] on span "Report," at bounding box center [127, 112] width 7 height 3
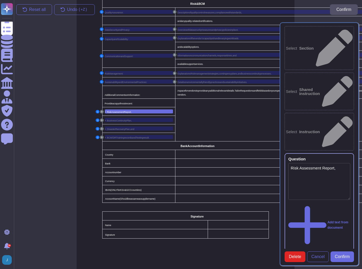
type textarea "Risk Assessment Report,"
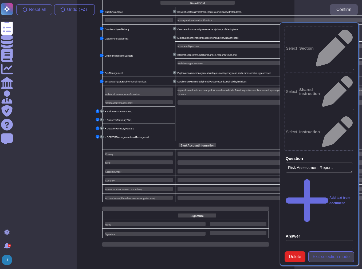
click at [326, 255] on span "Exit selection mode" at bounding box center [331, 257] width 37 height 4
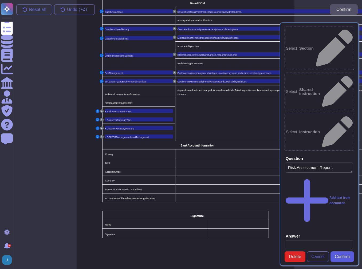
click at [338, 255] on span "Confirm" at bounding box center [342, 257] width 15 height 4
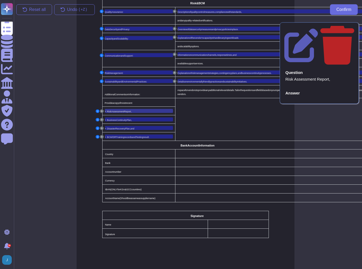
click at [126, 110] on span "Report," at bounding box center [127, 111] width 7 height 3
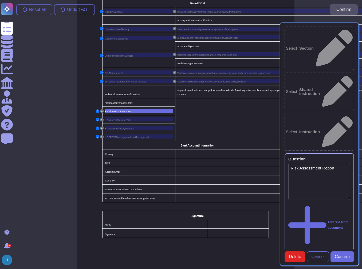
type textarea "Risk Assessment Report,"
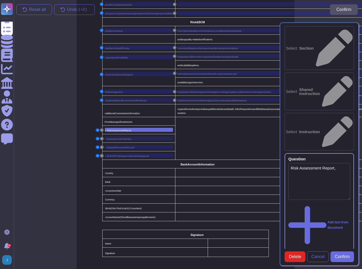
scroll to position [313, 2]
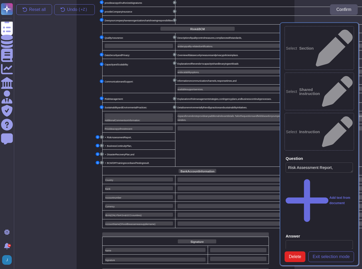
click at [193, 141] on td at bounding box center [270, 145] width 190 height 43
click at [183, 126] on div at bounding box center [270, 128] width 185 height 4
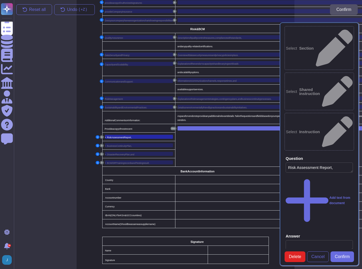
scroll to position [304, 2]
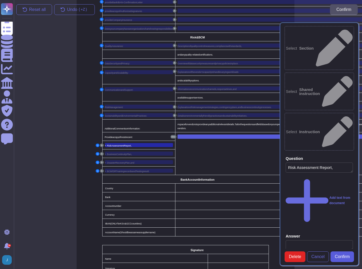
click at [346, 255] on span "Confirm" at bounding box center [342, 257] width 15 height 4
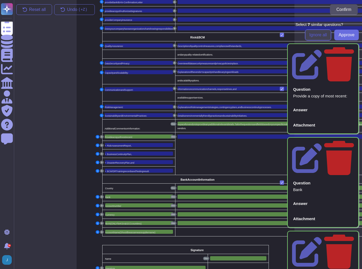
click at [305, 35] on button "Ignore all" at bounding box center [318, 35] width 26 height 11
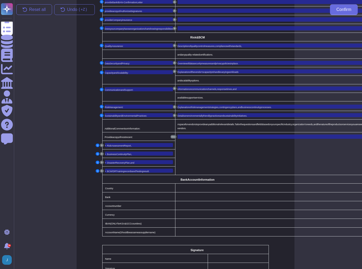
drag, startPoint x: 173, startPoint y: 135, endPoint x: 178, endPoint y: 142, distance: 8.3
click at [178, 142] on td "Doc" at bounding box center [270, 153] width 190 height 43
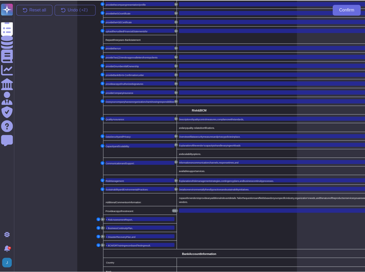
scroll to position [283, 2]
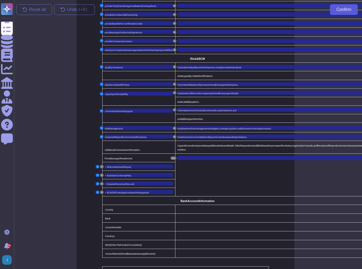
click at [341, 9] on span "Confirm" at bounding box center [344, 9] width 15 height 4
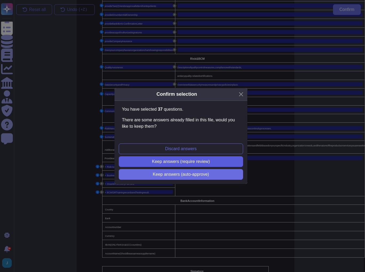
click at [196, 162] on span "Keep answers (require review)" at bounding box center [181, 162] width 58 height 4
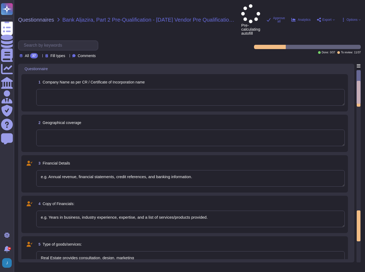
type textarea "e.g. Annual revenue, financial statements, credit references, and banking infor…"
type textarea "e.g. Years in business, industry experience, expertise, and a list of services/…"
type textarea "Real Estate provides consultation, design, marketing"
type textarea "e.g. Years in business, industry experience, expertise, and a list of services/…"
type textarea "e.g. Any industry certifications, licenses, or accreditations held."
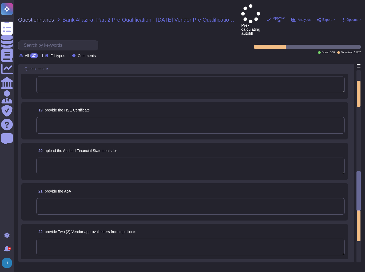
type textarea "Description of quality control measures, compliance with standards,"
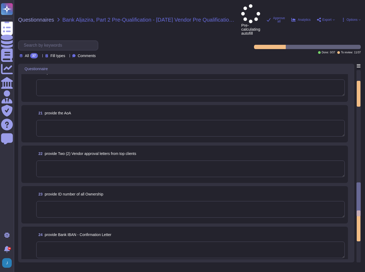
type textarea "Overview of data security measures and privacy policies in place."
type textarea "Explanation of the vendor's capacity to handle varying workloads"
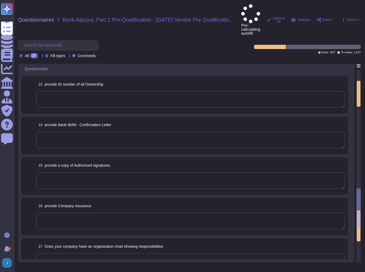
type textarea "Information on communication channels, response times, and"
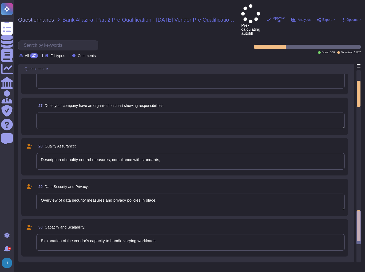
type textarea "Explanation of risk management strategies, contingency plans, and business cont…"
type textarea "Details on environmentally friendly practices and sustainability initiatives."
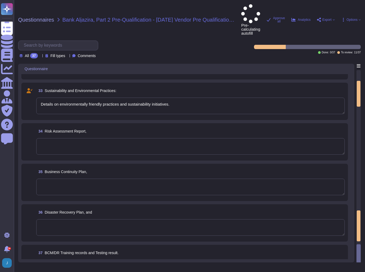
scroll to position [1202, 0]
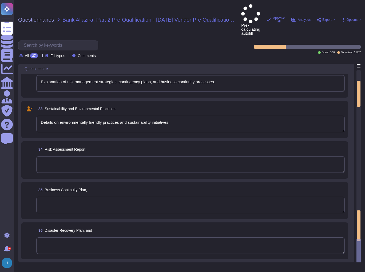
type textarea "Description of quality control measures, compliance with standards,"
type textarea "Overview of data security measures and privacy policies in place."
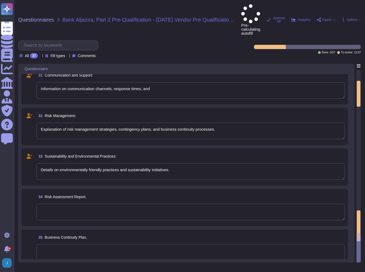
scroll to position [1138, 0]
click at [79, 205] on textarea at bounding box center [190, 213] width 309 height 17
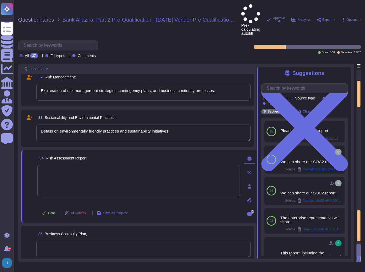
scroll to position [1202, 0]
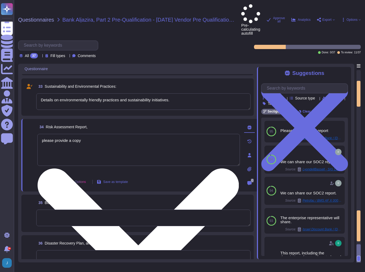
drag, startPoint x: 81, startPoint y: 120, endPoint x: 89, endPoint y: 122, distance: 8.2
click at [89, 134] on textarea "please provide a copy" at bounding box center [138, 150] width 203 height 32
drag, startPoint x: 140, startPoint y: 122, endPoint x: 39, endPoint y: 125, distance: 101.0
click at [39, 134] on textarea "please provide a copy of your most recent document" at bounding box center [138, 150] width 203 height 32
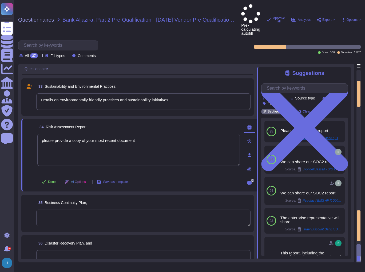
type textarea "please provide a copy of your most recent document"
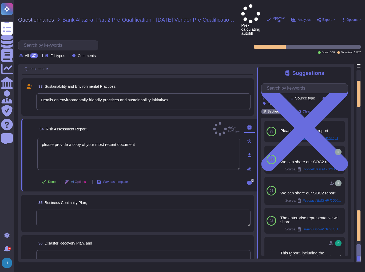
click at [67, 210] on textarea at bounding box center [143, 218] width 214 height 17
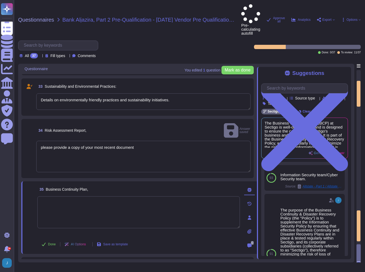
paste textarea "please provide a copy of your most recent document"
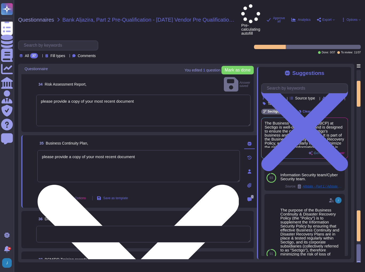
scroll to position [1248, 0]
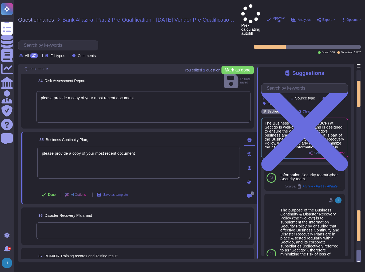
type textarea "please provide a copy of your most recent document"
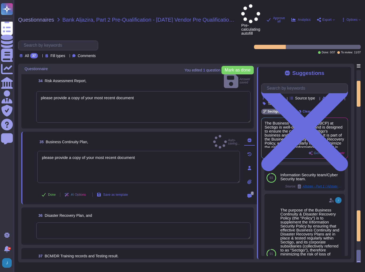
click at [81, 223] on textarea at bounding box center [143, 231] width 214 height 17
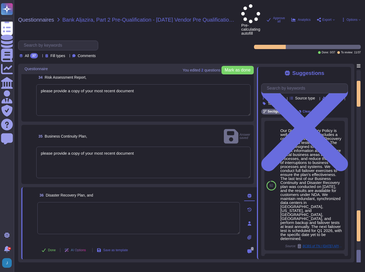
paste textarea "please provide a copy of your most recent document"
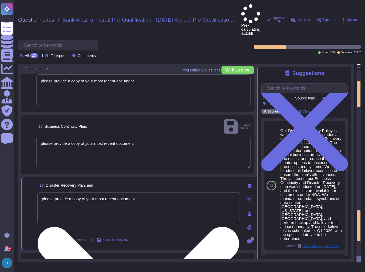
scroll to position [1263, 0]
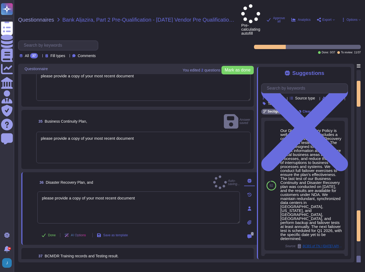
type textarea "please provide a copy of your most recent document"
click at [76, 263] on textarea at bounding box center [143, 271] width 214 height 17
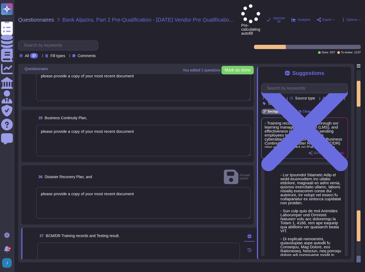
paste textarea "please provide a copy of your most recent document"
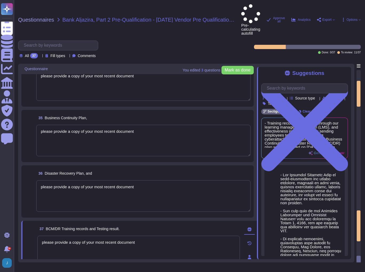
type textarea "please provide a copy of your most recent document"
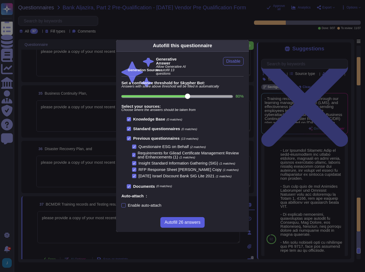
click at [170, 224] on span "Autofill 26 answers" at bounding box center [183, 223] width 36 height 4
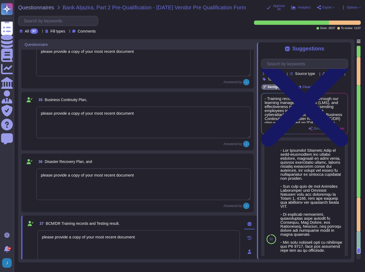
click at [345, 60] on icon at bounding box center [304, 103] width 87 height 87
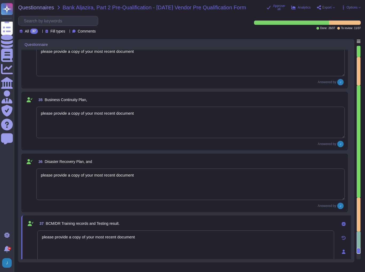
click at [147, 124] on textarea "please provide a copy of your most recent document" at bounding box center [190, 123] width 309 height 32
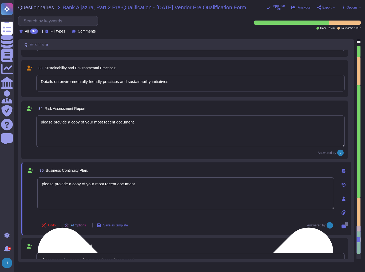
type textarea "Overview of data security measures and privacy policies in place."
type textarea "Explanation of the vendor's capacity to handle varying workloads"
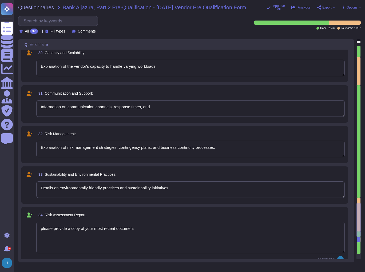
type textarea "Our independently audited SOC2 report covers the defined organizational structu…"
type textarea "Description of quality control measures, compliance with standards,"
type textarea "please provide a copy of your most recent document"
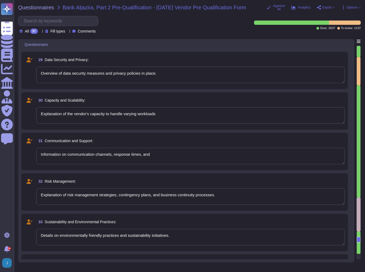
type textarea "Sectigo maintains insurance coverage for general liability, errors and omission…"
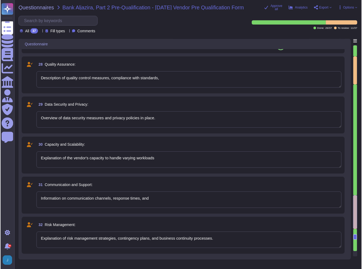
scroll to position [1021, 0]
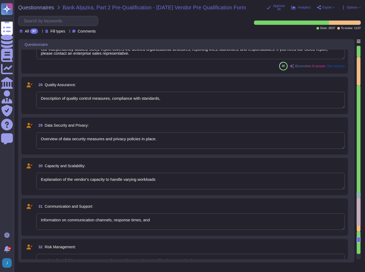
type textarea "N/A"
click at [39, 7] on span "Questionnaires" at bounding box center [36, 7] width 36 height 5
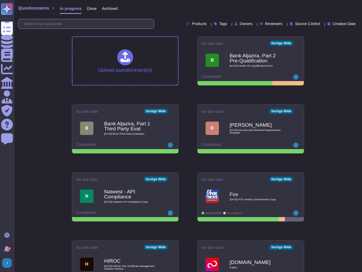
click at [60, 23] on input "text" at bounding box center [87, 23] width 133 height 9
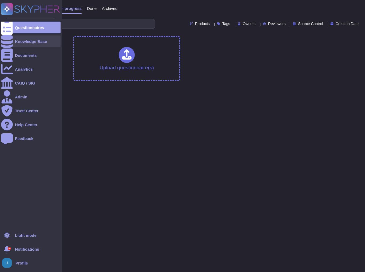
type input "ccra"
click at [31, 40] on div "Knowledge Base" at bounding box center [31, 42] width 32 height 4
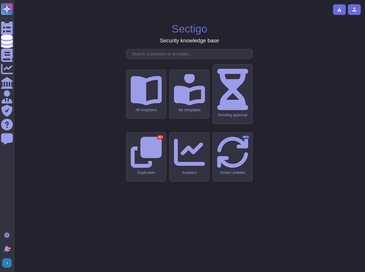
click at [136, 59] on input "text" at bounding box center [190, 53] width 123 height 9
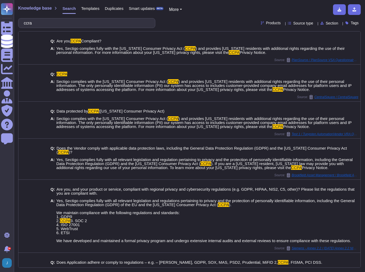
type input "ccra"
click at [92, 7] on span "Templates" at bounding box center [90, 8] width 18 height 4
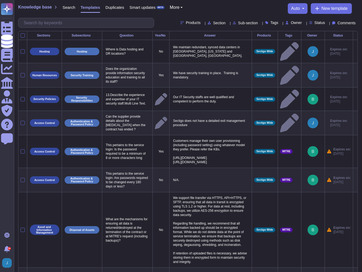
click at [38, 9] on span "Knowledge base" at bounding box center [35, 7] width 34 height 4
click at [38, 6] on span "Knowledge base" at bounding box center [35, 7] width 34 height 4
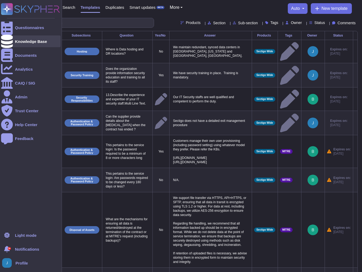
click at [23, 40] on div "Knowledge Base" at bounding box center [31, 42] width 32 height 4
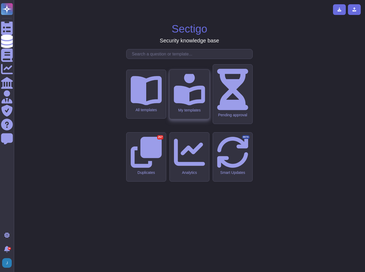
click at [187, 106] on icon at bounding box center [189, 88] width 31 height 33
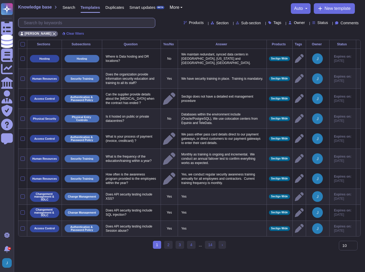
click at [57, 20] on input "text" at bounding box center [88, 22] width 134 height 9
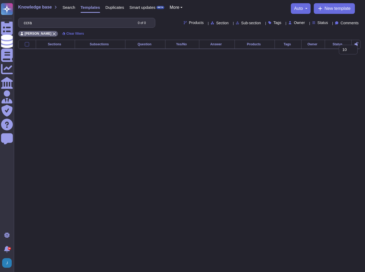
type input "ccra"
click at [138, 58] on html "Questionnaires Knowledge Base Documents Analytics CAIQ / SIG Admin Trust Center…" at bounding box center [182, 29] width 365 height 58
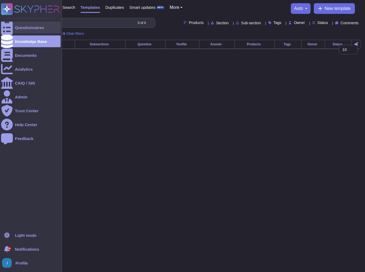
click at [38, 27] on div "Questionnaires" at bounding box center [29, 28] width 29 height 4
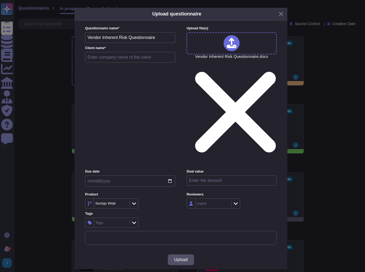
click at [112, 63] on input "text" at bounding box center [130, 57] width 90 height 11
type input "Bessemer"
click at [177, 258] on span "Upload" at bounding box center [181, 260] width 14 height 4
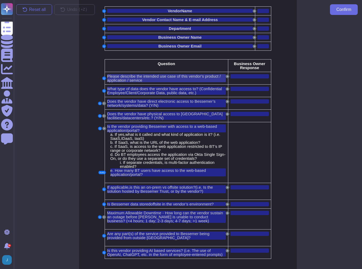
scroll to position [43, 0]
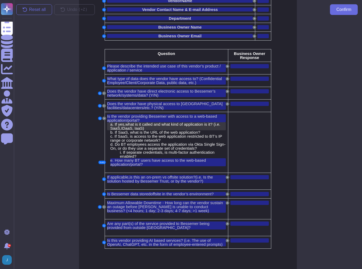
click at [124, 124] on span "If yes," at bounding box center [120, 124] width 11 height 5
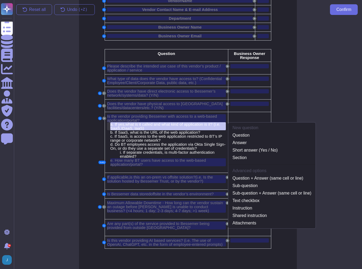
scroll to position [34, 0]
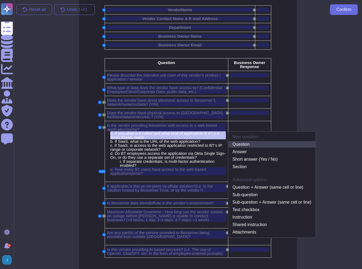
click at [241, 142] on link "Question" at bounding box center [272, 144] width 88 height 6
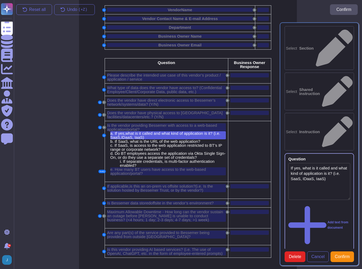
type textarea "If yes, what is it called and what kind of application is it? (i.e. SaaS, IDaaS…"
click at [315, 255] on span "Cancel" at bounding box center [317, 257] width 13 height 4
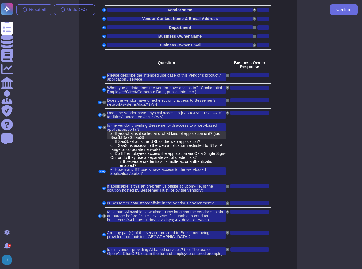
click at [121, 135] on span "IDaaS" at bounding box center [126, 137] width 11 height 5
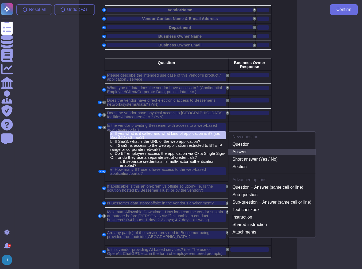
click at [245, 153] on link "Answer" at bounding box center [272, 152] width 88 height 6
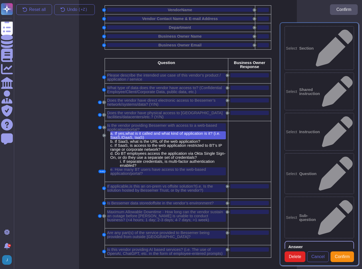
type textarea "If yes, what is it called and what kind of application is it? (i.e. SaaS, IDaaS…"
click at [319, 255] on span "Cancel" at bounding box center [317, 257] width 13 height 4
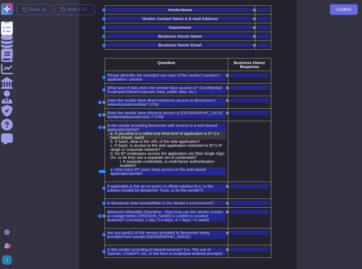
click at [128, 135] on span "IDaaS" at bounding box center [126, 137] width 11 height 5
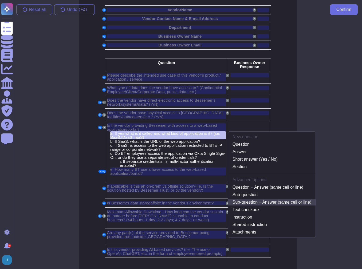
click at [241, 199] on link "Sub-question + Answer (same cell or line)" at bounding box center [272, 202] width 88 height 6
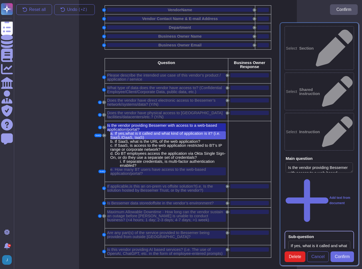
type textarea "Is the vendor providing Bessemer with access to a web-based application/portal?"
type textarea "If yes, what is it called and what kind of application is it? (i.e. SaaS, IDaaS…"
click at [143, 141] on span "If SaaS, what is the URL of the web application?" at bounding box center [157, 141] width 85 height 5
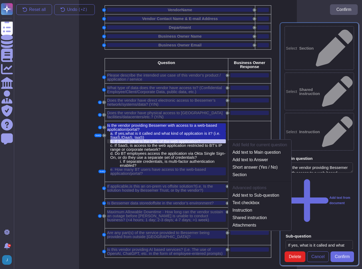
scroll to position [40, 0]
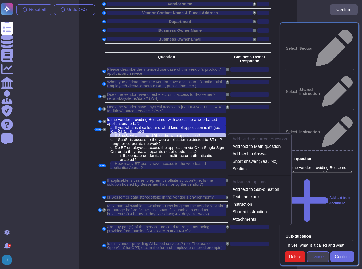
click at [322, 252] on button "Cancel" at bounding box center [318, 257] width 22 height 11
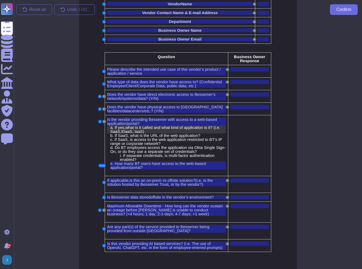
click at [130, 129] on span "IDaaS" at bounding box center [126, 131] width 11 height 5
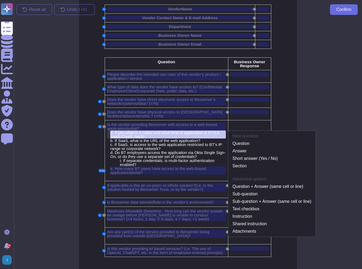
scroll to position [34, 0]
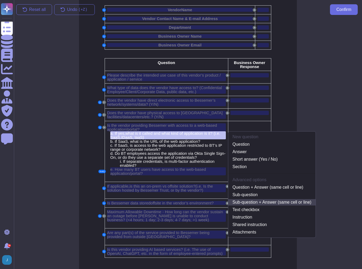
click at [252, 200] on link "Sub-question + Answer (same cell or line)" at bounding box center [272, 202] width 88 height 6
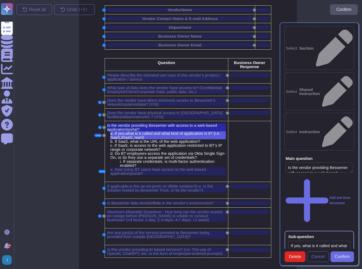
type textarea "Is the vendor providing Bessemer with access to a web-based application/portal?"
type textarea "If yes, what is it called and what kind of application is it? (i.e. SaaS, IDaaS…"
click at [341, 256] on button "Confirm" at bounding box center [343, 257] width 24 height 11
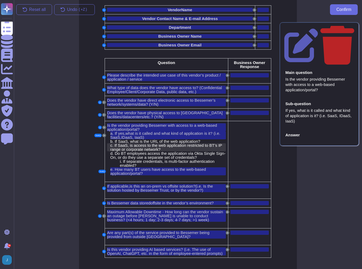
click at [129, 143] on span "If SaaS, is access to the web application restricted to BT’s IP range or corpor…" at bounding box center [166, 147] width 112 height 9
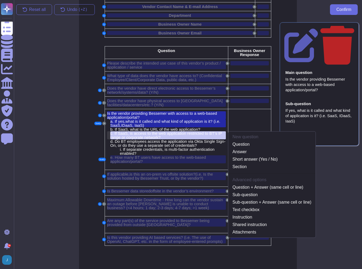
scroll to position [46, 0]
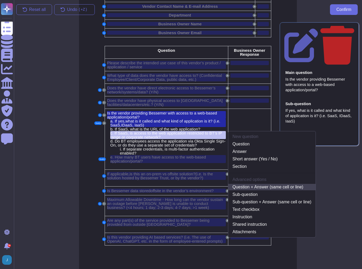
click at [251, 186] on link "Question + Answer (same cell or line)" at bounding box center [272, 187] width 88 height 6
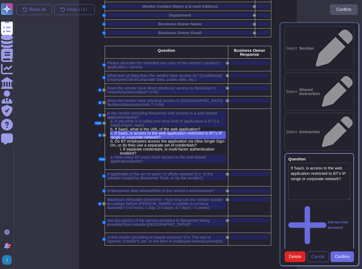
type textarea "If SaaS, is access to the web application restricted to BT’s IP range or corpor…"
click at [337, 255] on span "Confirm" at bounding box center [342, 257] width 15 height 4
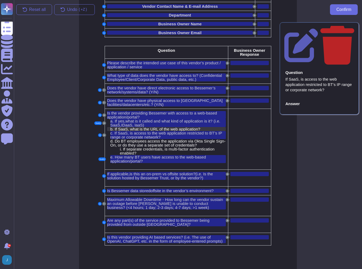
click at [128, 128] on span "If SaaS, what is the URL of the web application?" at bounding box center [157, 129] width 85 height 5
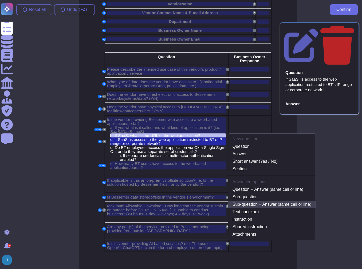
click at [260, 202] on link "Sub-question + Answer (same cell or line)" at bounding box center [272, 204] width 88 height 6
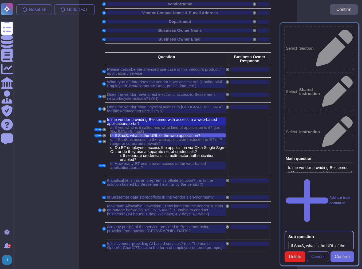
type textarea "Is the vendor providing Bessemer with access to a web-based application/portal?"
type textarea "If SaaS, what is the URL of the web application?"
click at [343, 259] on span "Confirm" at bounding box center [342, 257] width 15 height 4
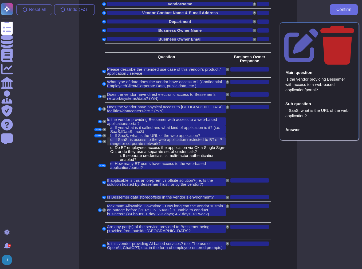
click at [144, 141] on span "If SaaS, is access to the web application restricted to BT’s IP range or corpor…" at bounding box center [166, 141] width 112 height 9
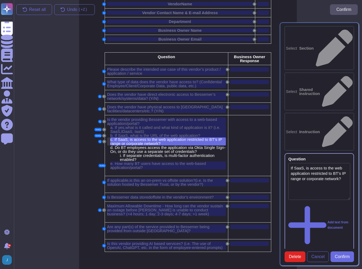
type textarea "If SaaS, is access to the web application restricted to BT’s IP range or corpor…"
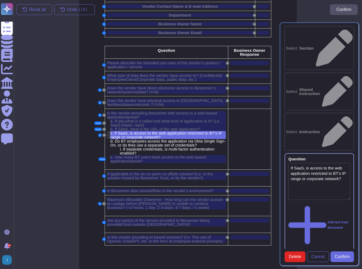
click at [125, 135] on span "If SaaS, is access to the web application restricted to BT’s IP range or corpor…" at bounding box center [166, 135] width 112 height 9
click at [103, 135] on button "A" at bounding box center [104, 135] width 3 height 3
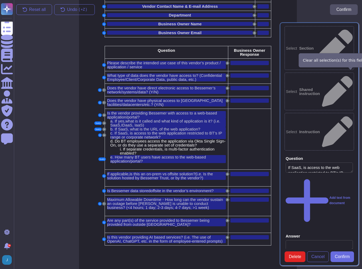
click at [353, 159] on icon at bounding box center [353, 159] width 0 height 0
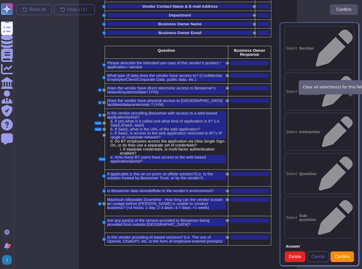
click at [353, 247] on icon at bounding box center [353, 247] width 0 height 0
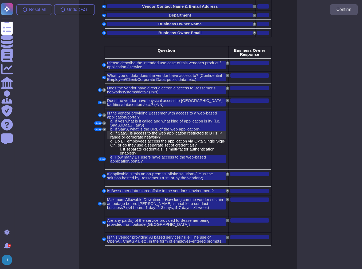
click at [123, 133] on span "If SaaS, is access to the web application restricted to BT’s IP range or corpor…" at bounding box center [166, 135] width 112 height 9
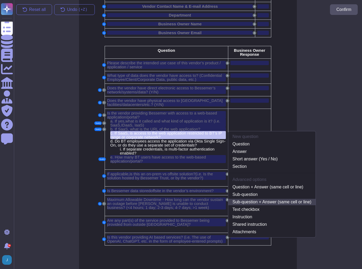
click at [255, 201] on link "Sub-question + Answer (same cell or line)" at bounding box center [272, 202] width 88 height 6
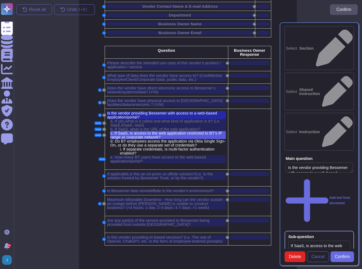
type textarea "Is the vendor providing Bessemer with access to a web-based application/portal?"
type textarea "If SaaS, is access to the web application restricted to BT’s IP range or corpor…"
click at [337, 259] on span "Confirm" at bounding box center [342, 257] width 15 height 4
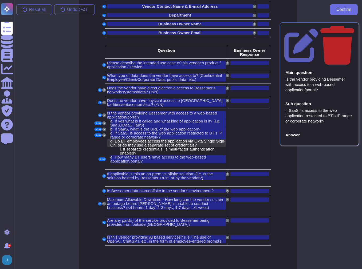
click at [132, 141] on span "o BT employees access the application via Okta Single Sign-On, or do they use a…" at bounding box center [167, 143] width 115 height 9
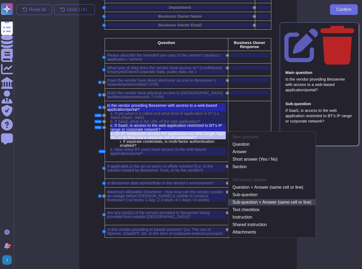
click at [260, 202] on link "Sub-question + Answer (same cell or line)" at bounding box center [272, 202] width 88 height 6
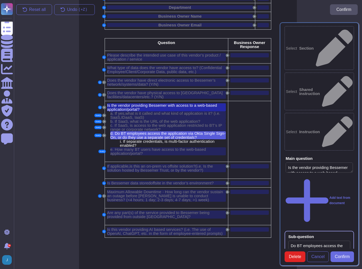
type textarea "Is the vendor providing Bessemer with access to a web-based application/portal?"
type textarea "Do BT employees access the application via Okta Single Sign-On, or do they use …"
click at [340, 259] on span "Confirm" at bounding box center [342, 257] width 15 height 4
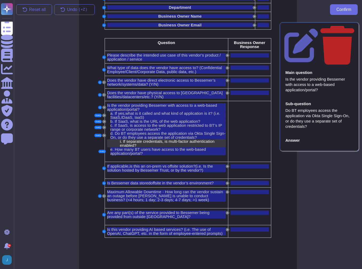
click at [138, 141] on span "If separate credentials, is multi-factor authentication enabled?" at bounding box center [167, 143] width 95 height 9
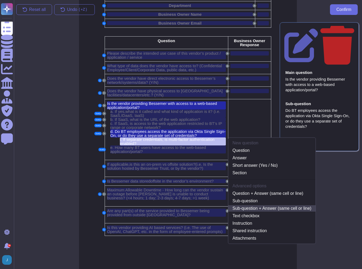
click at [264, 207] on link "Sub-question + Answer (same cell or line)" at bounding box center [272, 208] width 88 height 6
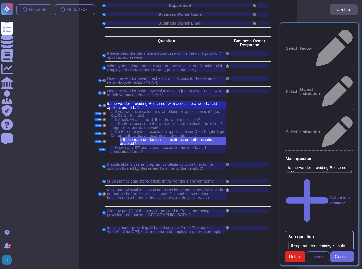
type textarea "Is the vendor providing Bessemer with access to a web-based application/portal?"
type textarea "If separate credentials, is multi-factor authentication enabled?"
click at [340, 257] on span "Confirm" at bounding box center [342, 257] width 15 height 4
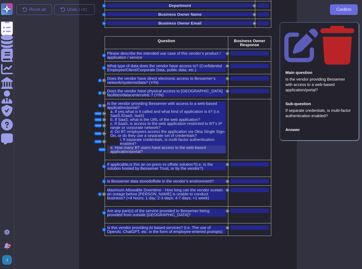
click at [125, 149] on span "How many BT users have access to the web-based application/portal?" at bounding box center [158, 149] width 96 height 9
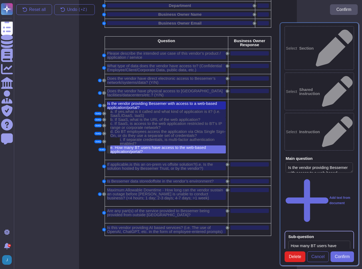
type textarea "Is the vendor providing Bessemer with access to a web-based application/portal?"
type textarea "How many BT users have access to the web-based application/portal?"
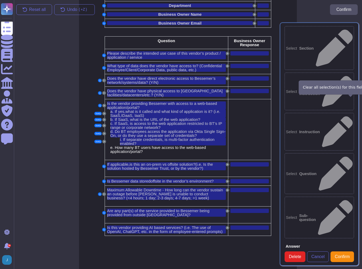
click at [339, 255] on span "Confirm" at bounding box center [342, 257] width 15 height 4
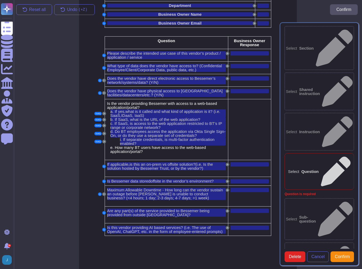
click at [319, 170] on b "Question" at bounding box center [310, 172] width 17 height 4
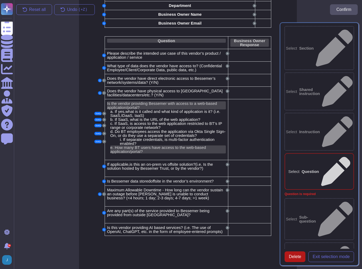
click at [301, 255] on span "Delete" at bounding box center [295, 257] width 12 height 4
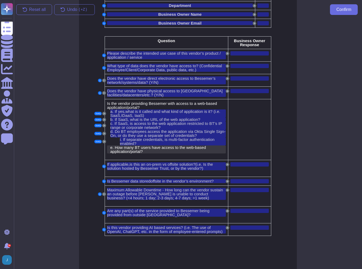
click at [129, 151] on span "How many BT users have access to the web-based application/portal?" at bounding box center [158, 149] width 96 height 9
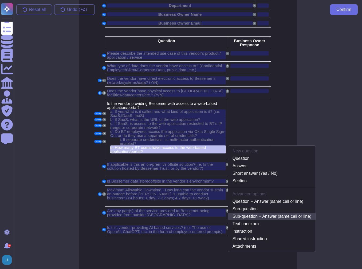
click at [239, 218] on link "Sub-question + Answer (same cell or line)" at bounding box center [272, 216] width 88 height 6
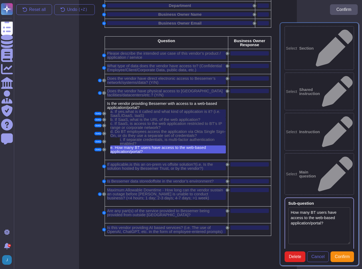
type textarea "How many BT users have access to the web-based application/portal?"
click at [347, 255] on span "Confirm" at bounding box center [342, 257] width 15 height 4
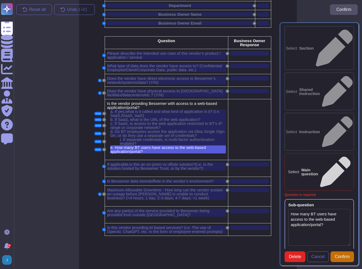
click at [342, 255] on span "Confirm" at bounding box center [342, 257] width 15 height 4
click at [340, 255] on span "Confirm" at bounding box center [342, 257] width 15 height 4
click at [315, 258] on button "Cancel" at bounding box center [318, 257] width 22 height 11
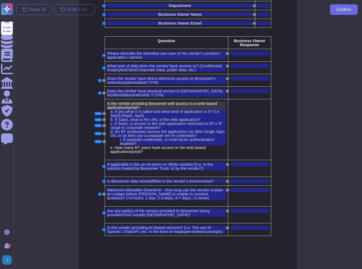
click at [119, 104] on span "Is the vendor providing Bessemer with access to a web-based application/portal?" at bounding box center [162, 105] width 110 height 9
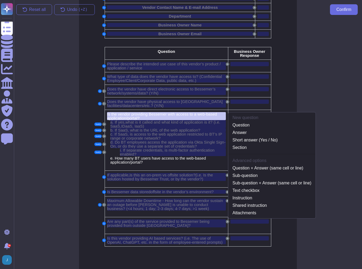
scroll to position [26, 0]
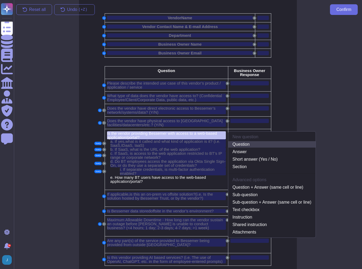
click at [240, 144] on link "Question" at bounding box center [272, 144] width 88 height 6
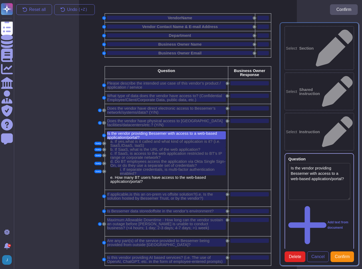
type textarea "Is the vendor providing Bessemer with access to a web-based application/portal?"
click at [240, 136] on td at bounding box center [249, 159] width 43 height 61
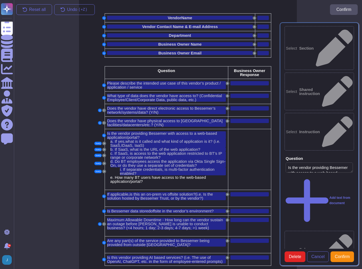
click at [240, 136] on td at bounding box center [249, 159] width 43 height 61
click at [321, 255] on span "Cancel" at bounding box center [317, 257] width 13 height 4
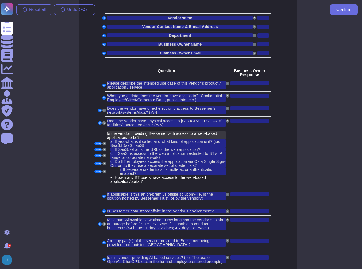
click at [134, 135] on span "Is the vendor providing Bessemer with access to a web-based application/portal?" at bounding box center [162, 135] width 110 height 9
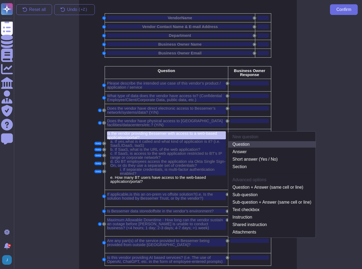
click at [241, 143] on link "Question" at bounding box center [272, 144] width 88 height 6
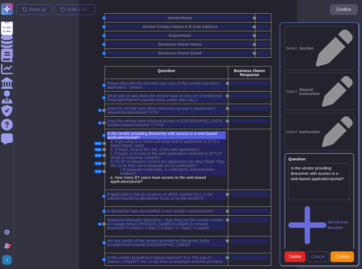
type textarea "Is the vendor providing Bessemer with access to a web-based application/portal?"
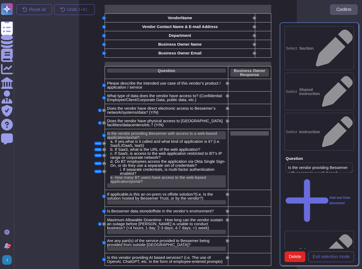
click at [237, 132] on div at bounding box center [250, 133] width 38 height 4
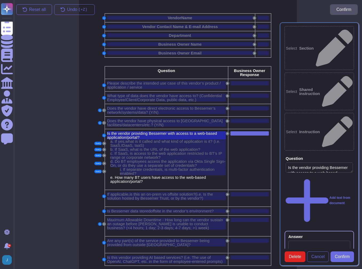
scroll to position [24, 0]
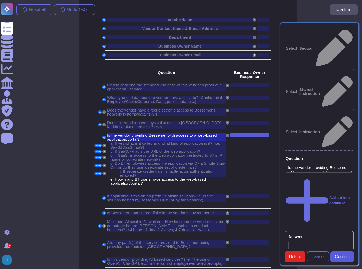
click at [341, 255] on span "Confirm" at bounding box center [342, 257] width 15 height 4
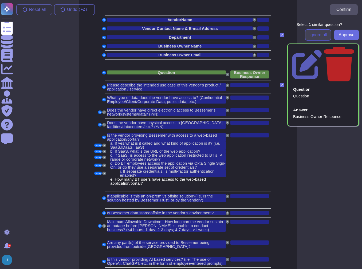
click at [314, 34] on span "Ignore all" at bounding box center [319, 35] width 18 height 4
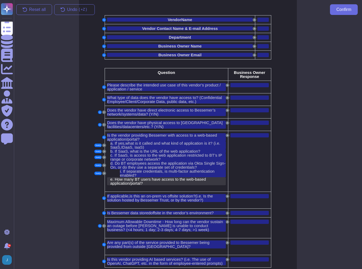
click at [125, 180] on span "How many BT users have access to the web-based application/portal?" at bounding box center [158, 181] width 96 height 9
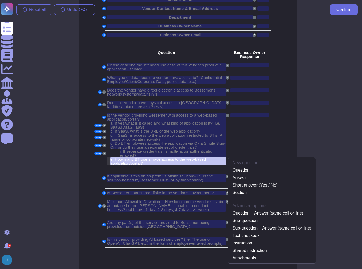
scroll to position [56, 0]
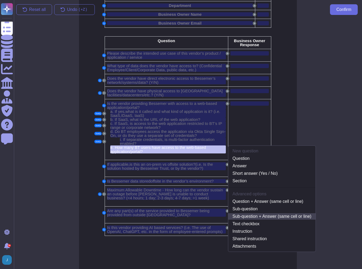
click at [268, 213] on link "Sub-question + Answer (same cell or line)" at bounding box center [272, 216] width 88 height 6
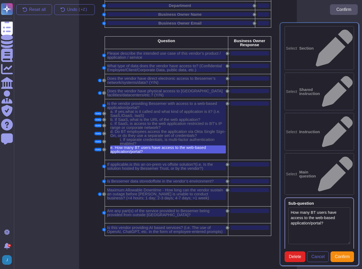
type textarea "How many BT users have access to the web-based application/portal?"
click at [346, 255] on span "Confirm" at bounding box center [342, 257] width 15 height 4
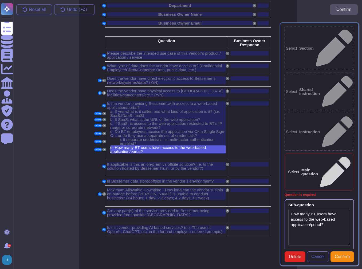
click at [233, 152] on td "A" at bounding box center [249, 129] width 43 height 61
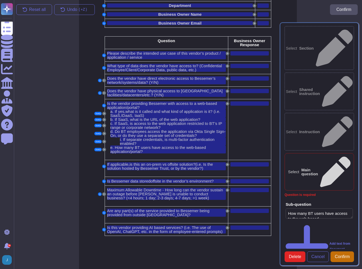
click at [345, 255] on span "Confirm" at bounding box center [342, 257] width 15 height 4
click at [343, 255] on span "Confirm" at bounding box center [342, 257] width 15 height 4
click at [314, 255] on span "Cancel" at bounding box center [317, 257] width 13 height 4
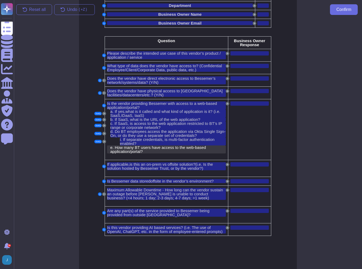
click at [112, 147] on span "e." at bounding box center [111, 147] width 3 height 5
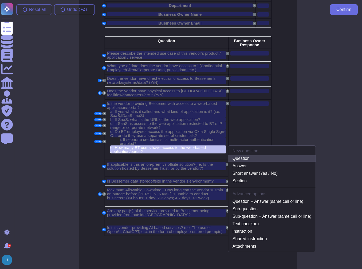
click at [254, 158] on link "Question" at bounding box center [272, 158] width 88 height 6
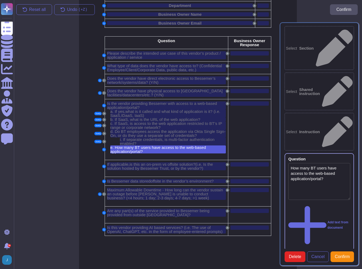
type textarea "How many BT users have access to the web-based application/portal?"
click at [348, 255] on span "Confirm" at bounding box center [342, 257] width 15 height 4
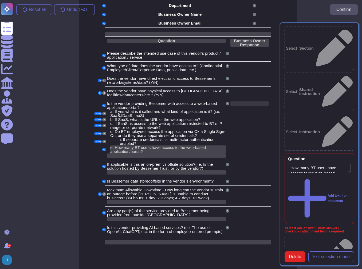
click at [237, 103] on div at bounding box center [250, 103] width 38 height 4
click at [314, 255] on span "Exit selection mode" at bounding box center [331, 257] width 37 height 4
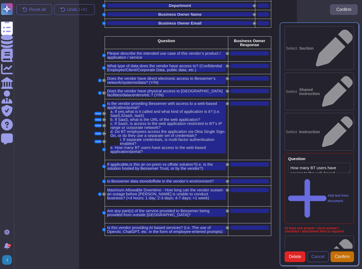
click at [340, 252] on button "Confirm" at bounding box center [343, 257] width 24 height 11
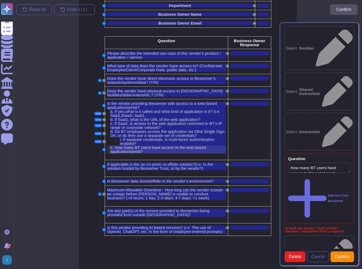
click at [126, 148] on span "How many BT users have access to the web-based application/portal?" at bounding box center [158, 149] width 96 height 9
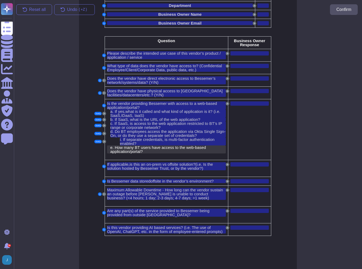
click at [124, 149] on span "How many BT users have access to the web-based application/portal?" at bounding box center [158, 149] width 96 height 9
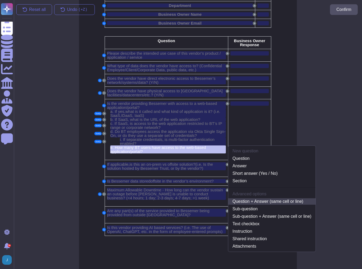
click at [254, 203] on link "Question + Answer (same cell or line)" at bounding box center [272, 201] width 88 height 6
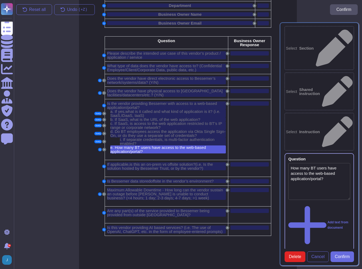
type textarea "How many BT users have access to the web-based application/portal?"
click at [346, 255] on span "Confirm" at bounding box center [342, 257] width 15 height 4
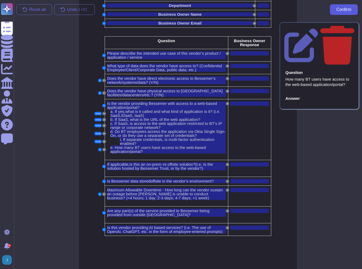
click at [340, 10] on span "Confirm" at bounding box center [344, 9] width 15 height 4
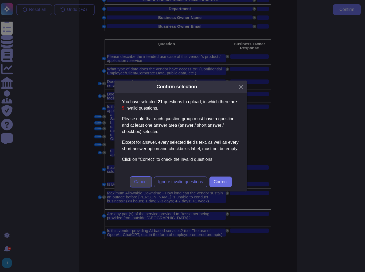
click at [136, 182] on span "Cancel" at bounding box center [140, 182] width 13 height 4
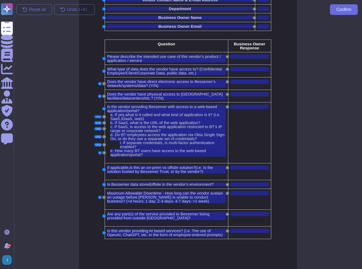
click at [98, 116] on button "SubQ" at bounding box center [97, 116] width 7 height 3
click at [104, 116] on button "A" at bounding box center [104, 116] width 3 height 3
click at [126, 116] on span "IDaaS" at bounding box center [126, 118] width 11 height 5
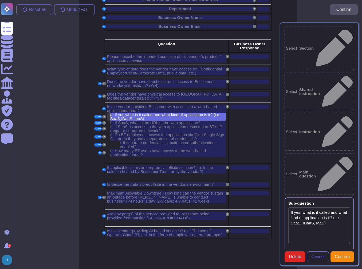
type textarea "If yes, what is it called and what kind of application is it? (i.e. SaaS, IDaaS…"
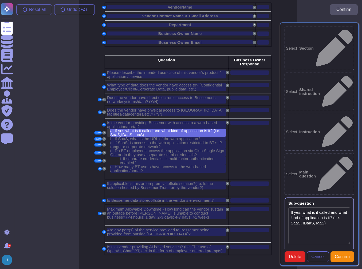
scroll to position [34, 0]
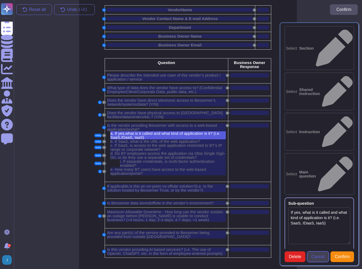
click at [316, 255] on span "Cancel" at bounding box center [317, 257] width 13 height 4
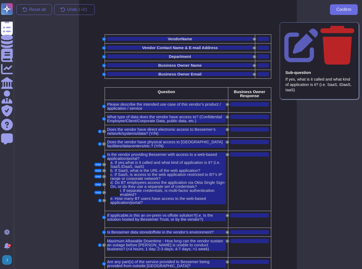
scroll to position [0, 0]
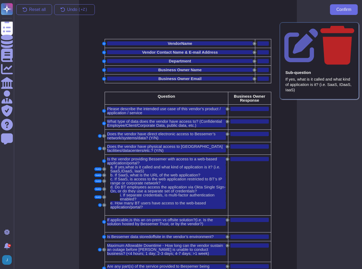
click at [315, 77] on div "If yes, what is it called and what kind of application is it? (i.e. SaaS, IDaaS…" at bounding box center [320, 85] width 68 height 16
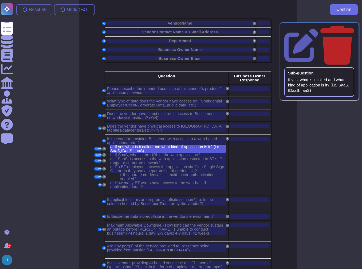
scroll to position [34, 0]
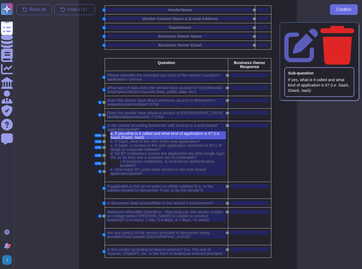
click at [353, 29] on icon at bounding box center [338, 45] width 34 height 40
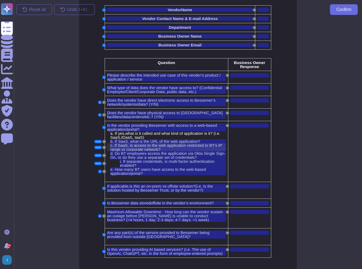
click at [149, 143] on span "If SaaS, is access to the web application restricted to BT’s IP range or corpor…" at bounding box center [166, 147] width 112 height 9
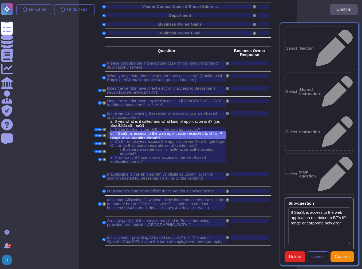
scroll to position [46, 0]
type textarea "If SaaS, is access to the web application restricted to BT’s IP range or corpor…"
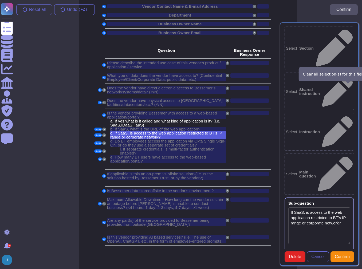
click at [350, 204] on icon at bounding box center [350, 204] width 0 height 0
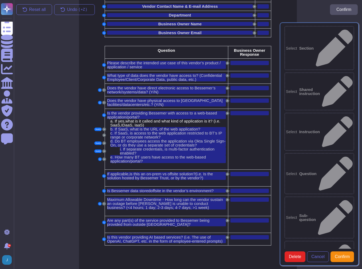
click at [347, 255] on span "Confirm" at bounding box center [342, 257] width 15 height 4
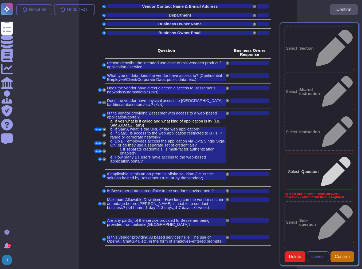
click at [340, 255] on span "Confirm" at bounding box center [342, 257] width 15 height 4
click at [136, 127] on span "If SaaS, what is the URL of the web application?" at bounding box center [157, 129] width 85 height 5
click at [314, 255] on span "Cancel" at bounding box center [317, 257] width 13 height 4
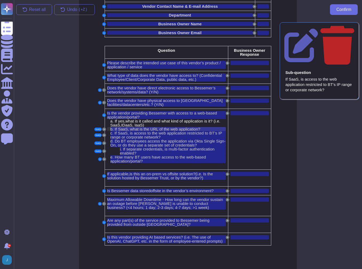
click at [141, 127] on span "If SaaS, what is the URL of the web application?" at bounding box center [157, 129] width 85 height 5
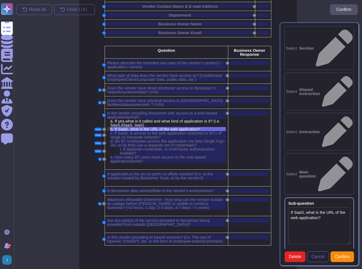
type textarea "If SaaS, what is the URL of the web application?"
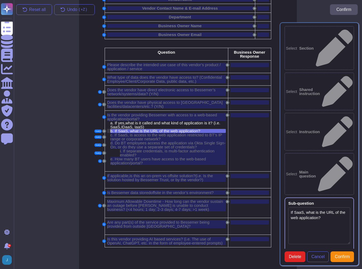
scroll to position [40, 0]
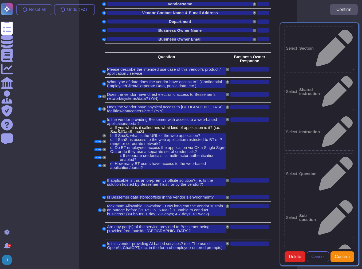
click at [343, 255] on span "Confirm" at bounding box center [342, 257] width 15 height 4
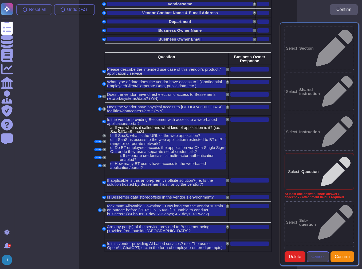
click at [324, 255] on span "Cancel" at bounding box center [317, 257] width 13 height 4
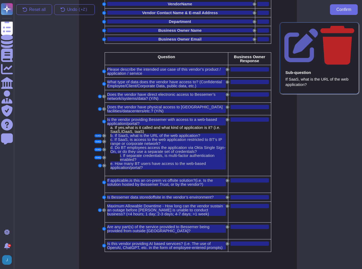
click at [100, 135] on button "SubQ" at bounding box center [97, 135] width 7 height 3
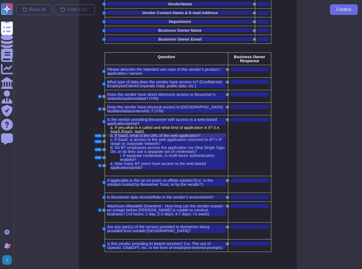
click at [115, 135] on span "If SaaS, what is the URL of the web application?" at bounding box center [157, 135] width 85 height 5
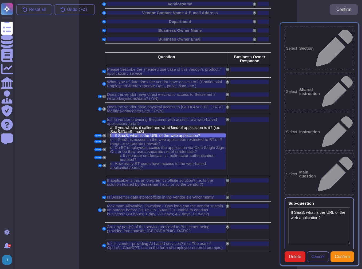
type textarea "If SaaS, what is the URL of the web application?"
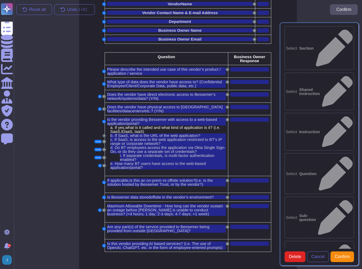
click at [104, 135] on button "A" at bounding box center [104, 135] width 3 height 3
click at [157, 138] on span "If SaaS, is access to the web application restricted to BT’s IP range or corpor…" at bounding box center [166, 141] width 112 height 9
click at [154, 134] on span "If SaaS, what is the URL of the web application?" at bounding box center [157, 135] width 85 height 5
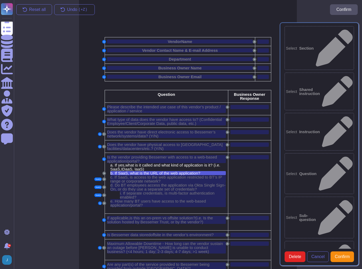
scroll to position [0, 0]
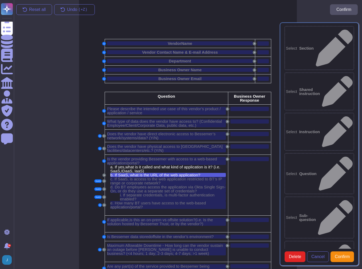
click at [314, 261] on b "Answer" at bounding box center [306, 263] width 14 height 4
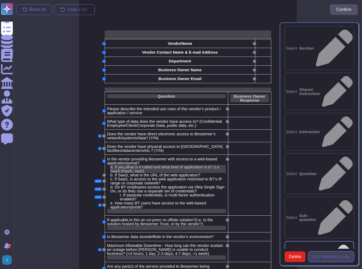
click at [331, 252] on button "Exit selection mode" at bounding box center [331, 257] width 46 height 11
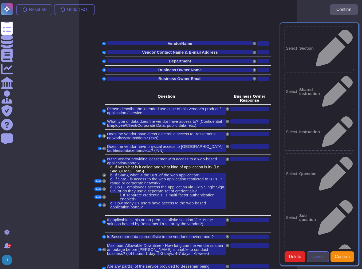
click at [315, 255] on span "Cancel" at bounding box center [317, 257] width 13 height 4
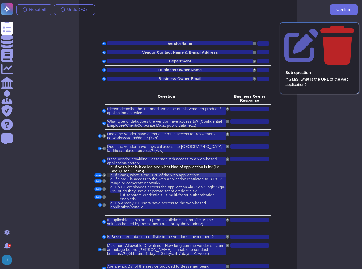
click at [131, 175] on span "If SaaS, what is the URL of the web application?" at bounding box center [157, 175] width 85 height 5
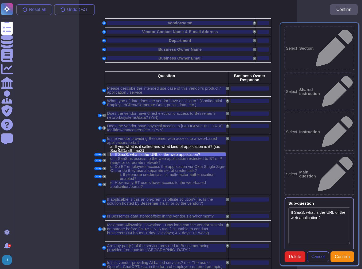
scroll to position [40, 0]
type textarea "If SaaS, what is the URL of the web application?"
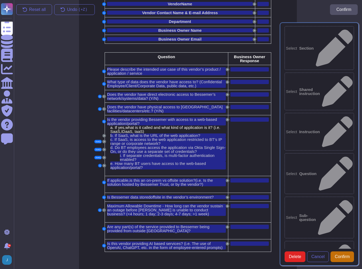
click at [341, 255] on span "Confirm" at bounding box center [342, 257] width 15 height 4
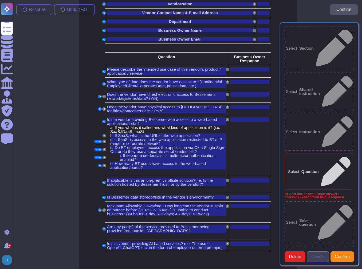
click at [318, 255] on span "Cancel" at bounding box center [317, 257] width 13 height 4
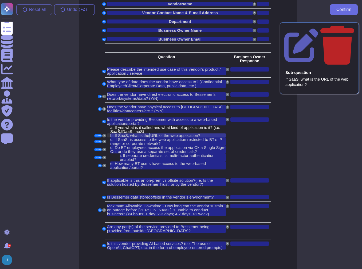
click at [148, 135] on span "If SaaS, what is the URL of the web application?" at bounding box center [157, 135] width 85 height 5
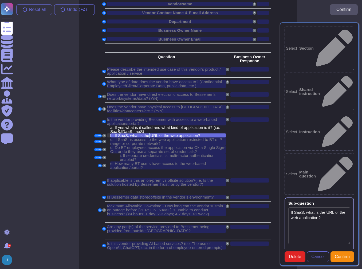
click at [148, 135] on span "If SaaS, what is the URL of the web application?" at bounding box center [157, 135] width 85 height 5
click at [101, 135] on button "SubQ" at bounding box center [97, 135] width 7 height 3
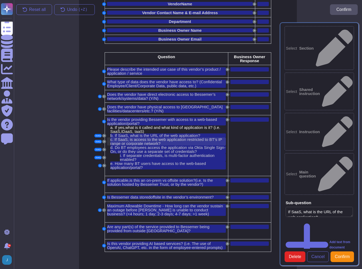
click at [121, 137] on span "If SaaS, is access to the web application restricted to BT’s IP range or corpor…" at bounding box center [166, 141] width 112 height 9
type textarea "If SaaS, is access to the web application restricted to BT’s IP range or corpor…"
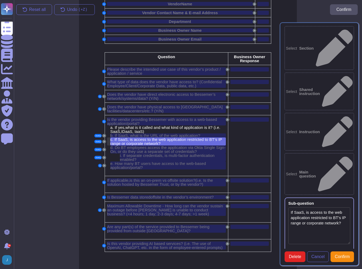
scroll to position [46, 0]
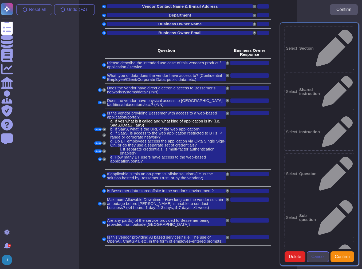
click at [319, 255] on span "Cancel" at bounding box center [317, 257] width 13 height 4
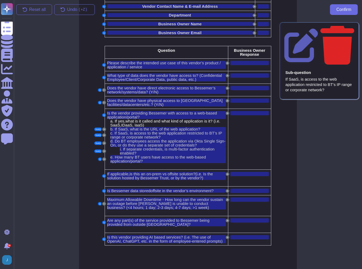
click at [353, 29] on icon at bounding box center [338, 45] width 34 height 40
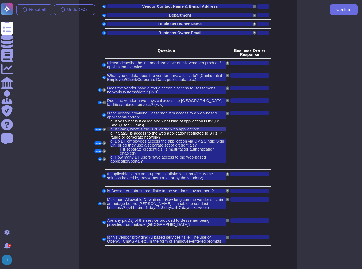
click at [175, 129] on span "If SaaS, what is the URL of the web application?" at bounding box center [157, 129] width 85 height 5
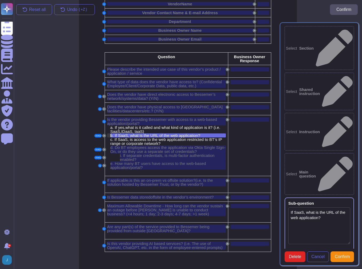
type textarea "If SaaS, what is the URL of the web application?"
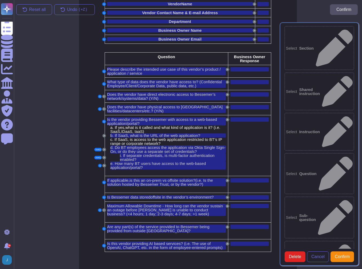
drag, startPoint x: 315, startPoint y: 153, endPoint x: 291, endPoint y: 139, distance: 28.2
click at [292, 139] on div "Select Section Select Shared instruction Select Instruction Select Question Sel…" at bounding box center [319, 144] width 79 height 244
click at [299, 255] on span "Delete" at bounding box center [295, 257] width 12 height 4
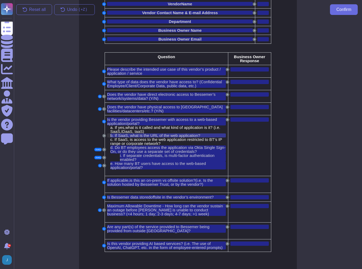
click at [175, 133] on span "If SaaS, what is the URL of the web application?" at bounding box center [157, 135] width 85 height 5
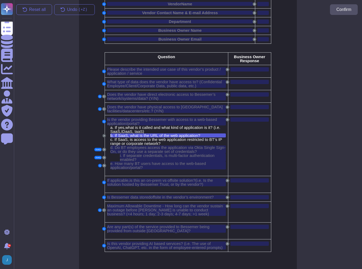
click at [105, 134] on button "A" at bounding box center [104, 135] width 3 height 3
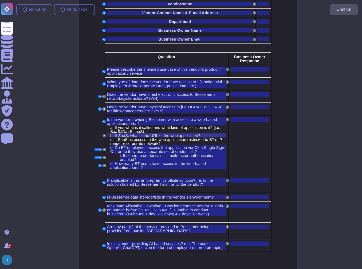
click at [123, 135] on span "If SaaS, what is the URL of the web application?" at bounding box center [157, 135] width 85 height 5
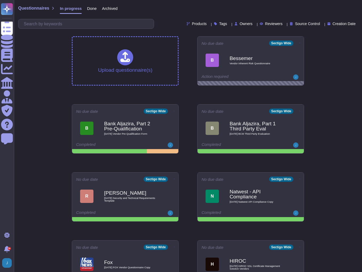
click at [301, 41] on div "No due date Sectigo Wide B Bessemer Vendor Inherent Risk Questionnaire Action r…" at bounding box center [251, 59] width 106 height 45
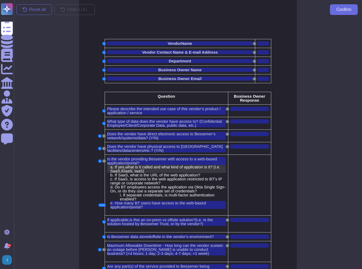
click at [126, 169] on span "IDaaS" at bounding box center [126, 171] width 11 height 5
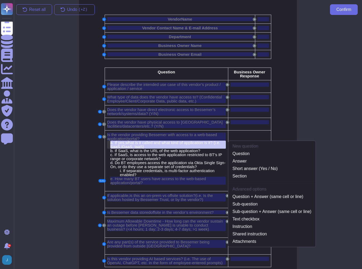
scroll to position [34, 0]
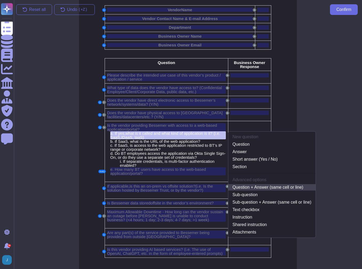
click at [285, 187] on link "Question + Answer (same cell or line)" at bounding box center [272, 187] width 88 height 6
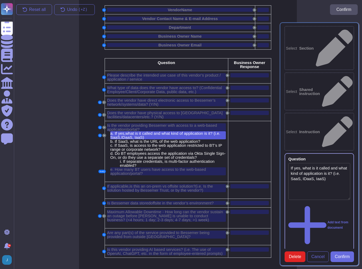
type textarea "If yes, what is it called and what kind of application is it? (i.e. SaaS, IDaaS…"
click at [131, 141] on span "If SaaS, what is the URL of the web application?" at bounding box center [157, 141] width 85 height 5
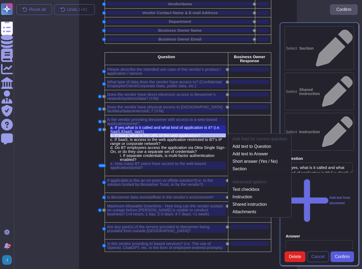
click at [338, 255] on span "Confirm" at bounding box center [342, 257] width 15 height 4
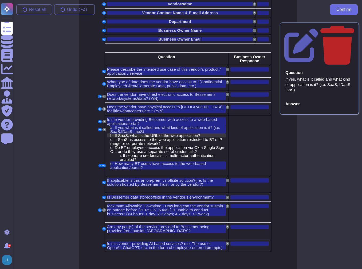
click at [138, 135] on span "If SaaS, what is the URL of the web application?" at bounding box center [157, 135] width 85 height 5
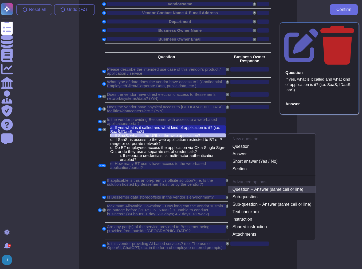
click at [288, 187] on link "Question + Answer (same cell or line)" at bounding box center [272, 189] width 88 height 6
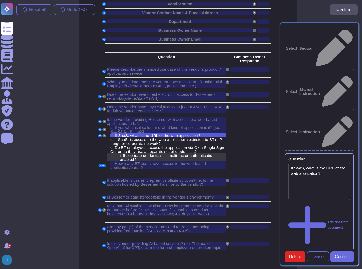
type textarea "If SaaS, what is the URL of the web application?"
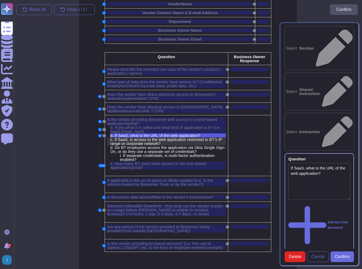
click at [144, 139] on span "If SaaS, is access to the web application restricted to BT’s IP range or corpor…" at bounding box center [166, 141] width 112 height 9
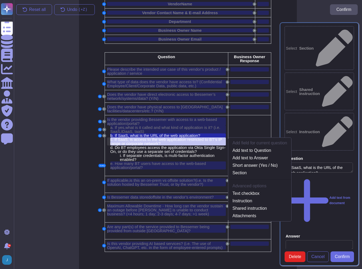
scroll to position [46, 0]
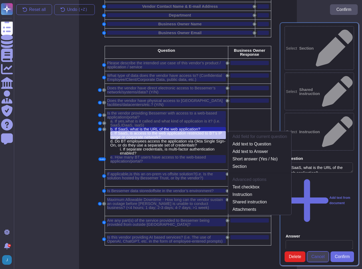
click at [322, 255] on span "Cancel" at bounding box center [317, 257] width 13 height 4
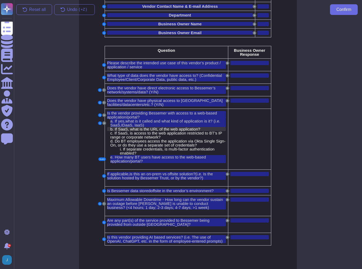
click at [133, 127] on span "If SaaS, what is the URL of the web application?" at bounding box center [157, 129] width 85 height 5
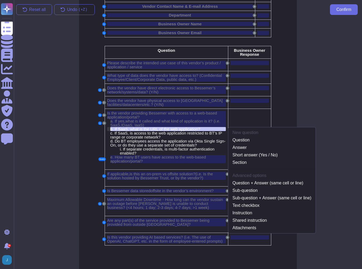
scroll to position [40, 0]
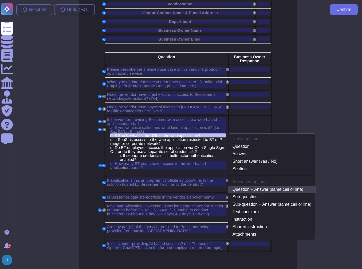
click at [284, 188] on link "Question + Answer (same cell or line)" at bounding box center [272, 189] width 88 height 6
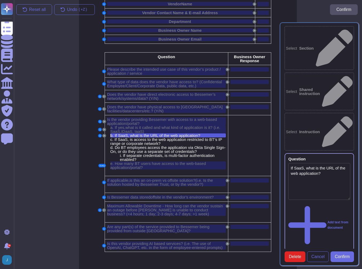
type textarea "If SaaS, what is the URL of the web application?"
click at [342, 255] on span "Confirm" at bounding box center [342, 257] width 15 height 4
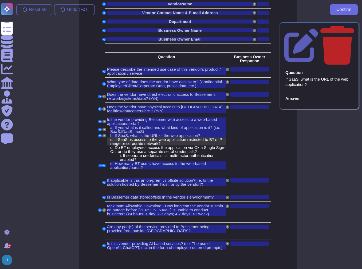
click at [151, 141] on span "If SaaS, is access to the web application restricted to BT’s IP range or corpor…" at bounding box center [166, 141] width 112 height 9
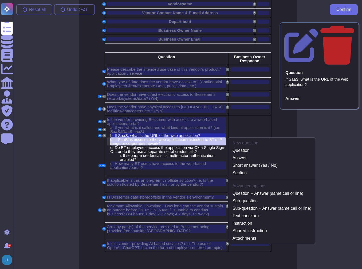
scroll to position [46, 0]
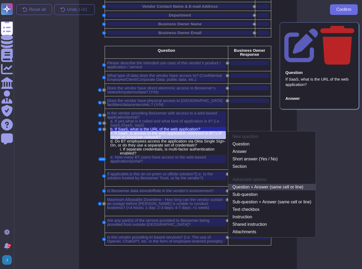
click at [277, 187] on link "Question + Answer (same cell or line)" at bounding box center [272, 187] width 88 height 6
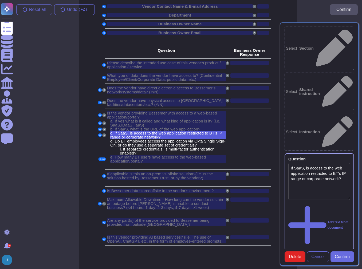
type textarea "If SaaS, is access to the web application restricted to BT’s IP range or corpor…"
click at [345, 255] on span "Confirm" at bounding box center [342, 257] width 15 height 4
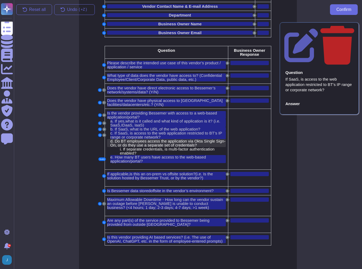
click at [142, 140] on span "o BT employees access the application via Okta Single Sign-On, or do they use a…" at bounding box center [167, 143] width 115 height 9
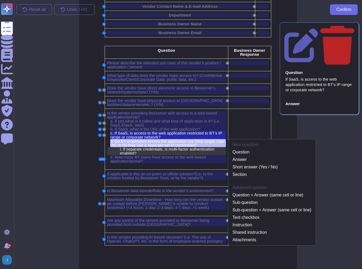
scroll to position [54, 0]
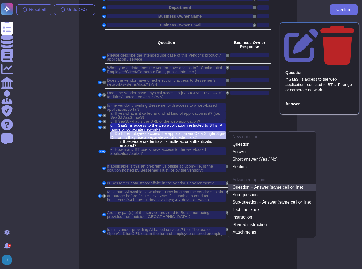
click at [271, 185] on link "Question + Answer (same cell or line)" at bounding box center [272, 187] width 88 height 6
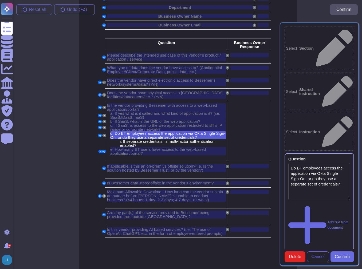
type textarea "Do BT employees access the application via Okta Single Sign-On, or do they use …"
click at [339, 255] on span "Confirm" at bounding box center [342, 257] width 15 height 4
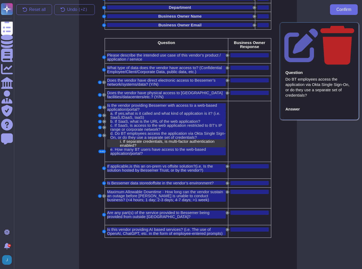
click at [128, 141] on span "If separate credentials, is multi-factor authentication enabled?" at bounding box center [167, 143] width 95 height 9
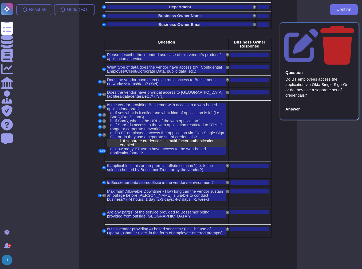
scroll to position [56, 0]
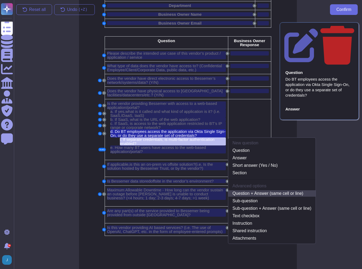
click at [282, 191] on link "Question + Answer (same cell or line)" at bounding box center [272, 193] width 88 height 6
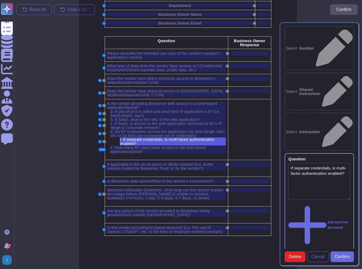
type textarea "If separate credentials, is multi-factor authentication enabled?"
click at [345, 255] on span "Confirm" at bounding box center [342, 257] width 15 height 4
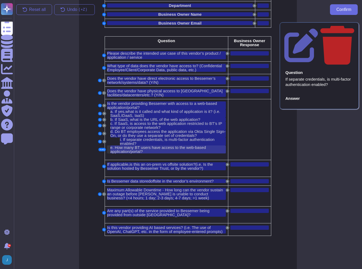
click at [119, 150] on span "How many BT users have access to the web-based application/portal?" at bounding box center [158, 149] width 96 height 9
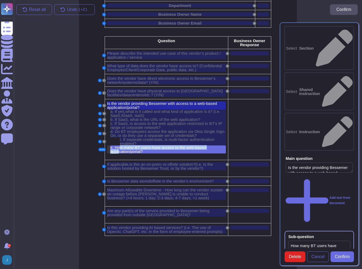
type textarea "Is the vendor providing Bessemer with access to a web-based application/portal?"
type textarea "How many BT users have access to the web-based application/portal?"
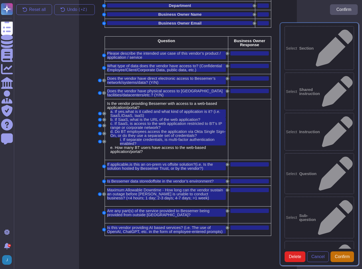
click at [333, 252] on button "Confirm" at bounding box center [343, 257] width 24 height 11
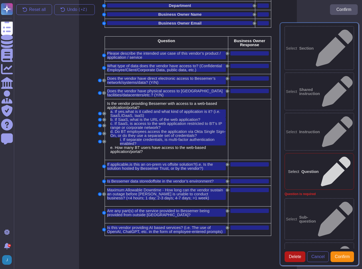
click at [292, 255] on span "Delete" at bounding box center [295, 257] width 12 height 4
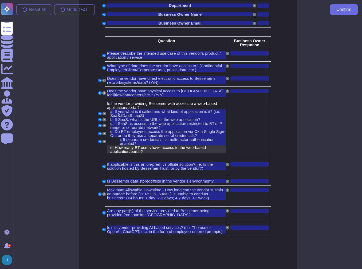
click at [132, 148] on span "How many BT users have access to the web-based application/portal?" at bounding box center [158, 149] width 96 height 9
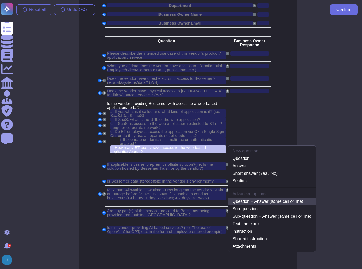
click at [258, 199] on link "Question + Answer (same cell or line)" at bounding box center [272, 201] width 88 height 6
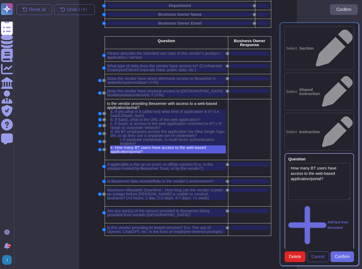
type textarea "How many BT users have access to the web-based application/portal?"
click at [336, 255] on span "Confirm" at bounding box center [342, 257] width 15 height 4
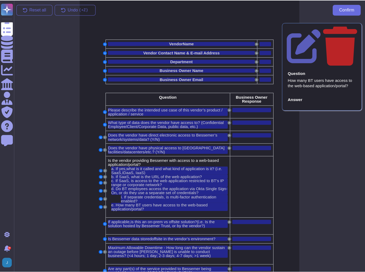
scroll to position [0, 0]
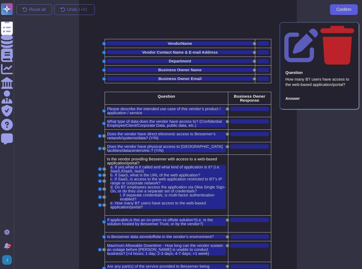
click at [339, 9] on span "Confirm" at bounding box center [344, 9] width 15 height 4
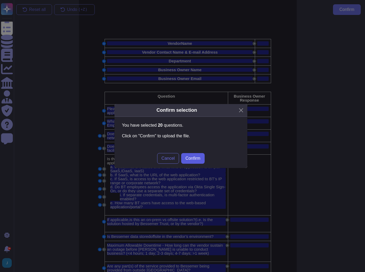
click at [195, 160] on span "Confirm" at bounding box center [193, 159] width 15 height 4
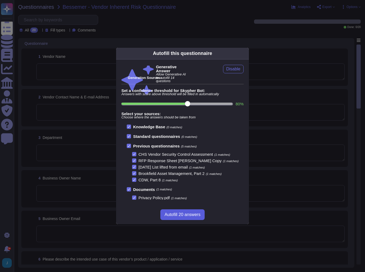
click at [195, 212] on button "Autofill 20 answers" at bounding box center [183, 215] width 44 height 11
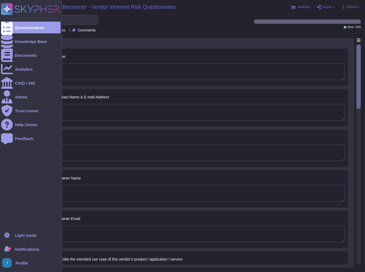
type textarea "Sectigo."
type textarea "[PERSON_NAME][EMAIL_ADDRESS][PERSON_NAME][DOMAIN_NAME]"
type textarea "The relevant department for additional information is the HR Department. Additi…"
type textarea "The Sectigo Group is 100% owned by entities rolling up to GI GP V LLC."
type textarea "[EMAIL_ADDRESS][DOMAIN_NAME]"
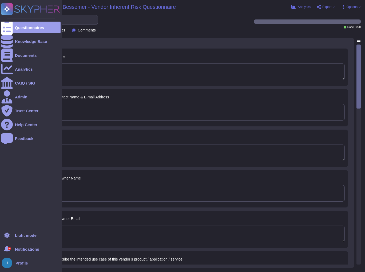
type textarea "Sectigo's products and services are designed to address digital security challe…"
type textarea "The vendor has access to the following types of data: 1. Confidential Employee …"
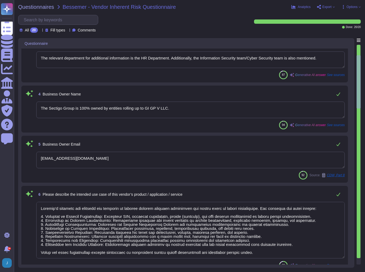
scroll to position [192, 0]
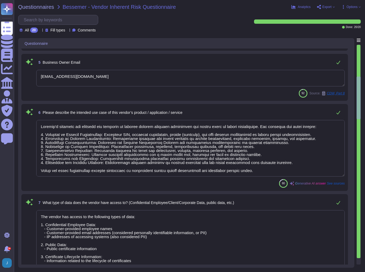
type textarea "No."
type textarea "Yes."
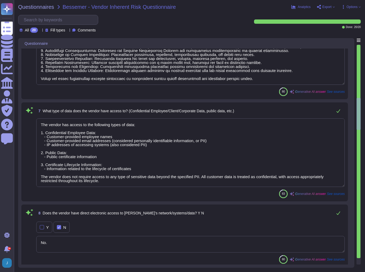
type textarea "Our service is called Sectigo Certificate Manager (SCM), and it is a Software a…"
type textarea ""Website" means a website owned and operated by Sectigo, including, but not lim…"
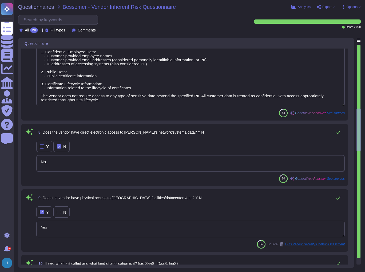
type textarea "Access to the web application can be restricted using IP addresses through IP w…"
type textarea "BT employees must access the application with their own user access credentials…"
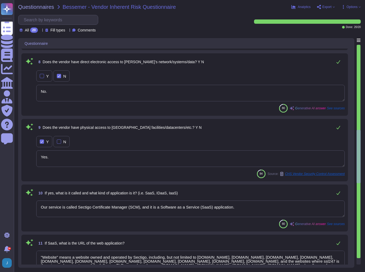
type textarea "Yes, multi-factor authentication is deployed and is required for all remote net…"
type textarea "Your enterprise sales representative will share the details."
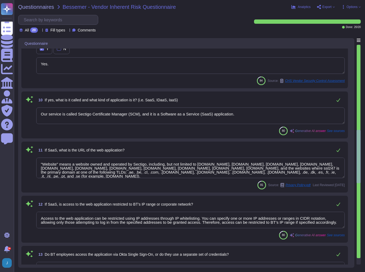
type textarea "The solution is primarily offered as a Software as a Service (SaaS), which mean…"
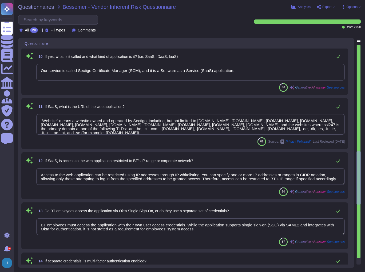
type textarea "Yes, backup media is stored offsite in a secure location to avoid being destroy…"
type textarea "The vendor can sustain an outage for a maximum of 4 hours before Bessemer is un…"
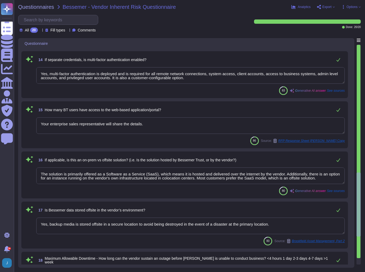
type textarea "Yes, parts of the service provided to [GEOGRAPHIC_DATA] are being delivered fro…"
type textarea "No, our application or system does not use Artificial Intelligence (AI), and we…"
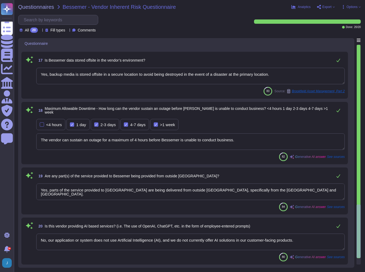
scroll to position [886, 0]
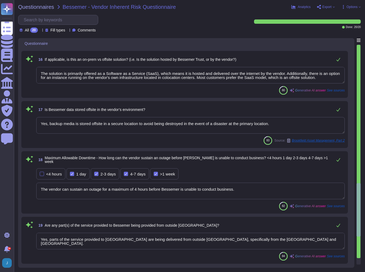
type textarea "Access to the web application can be restricted using IP addresses through IP w…"
type textarea "BT employees must access the application with their own user access credentials…"
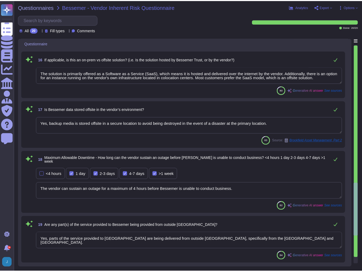
scroll to position [757, 0]
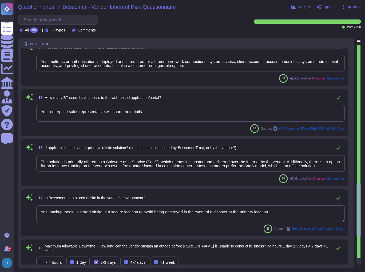
type textarea ""Website" means a website owned and operated by Sectigo, including, but not lim…"
click at [35, 7] on span "Questionnaires" at bounding box center [36, 6] width 36 height 5
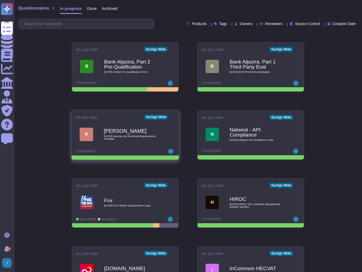
scroll to position [64, 0]
